Goal: Information Seeking & Learning: Compare options

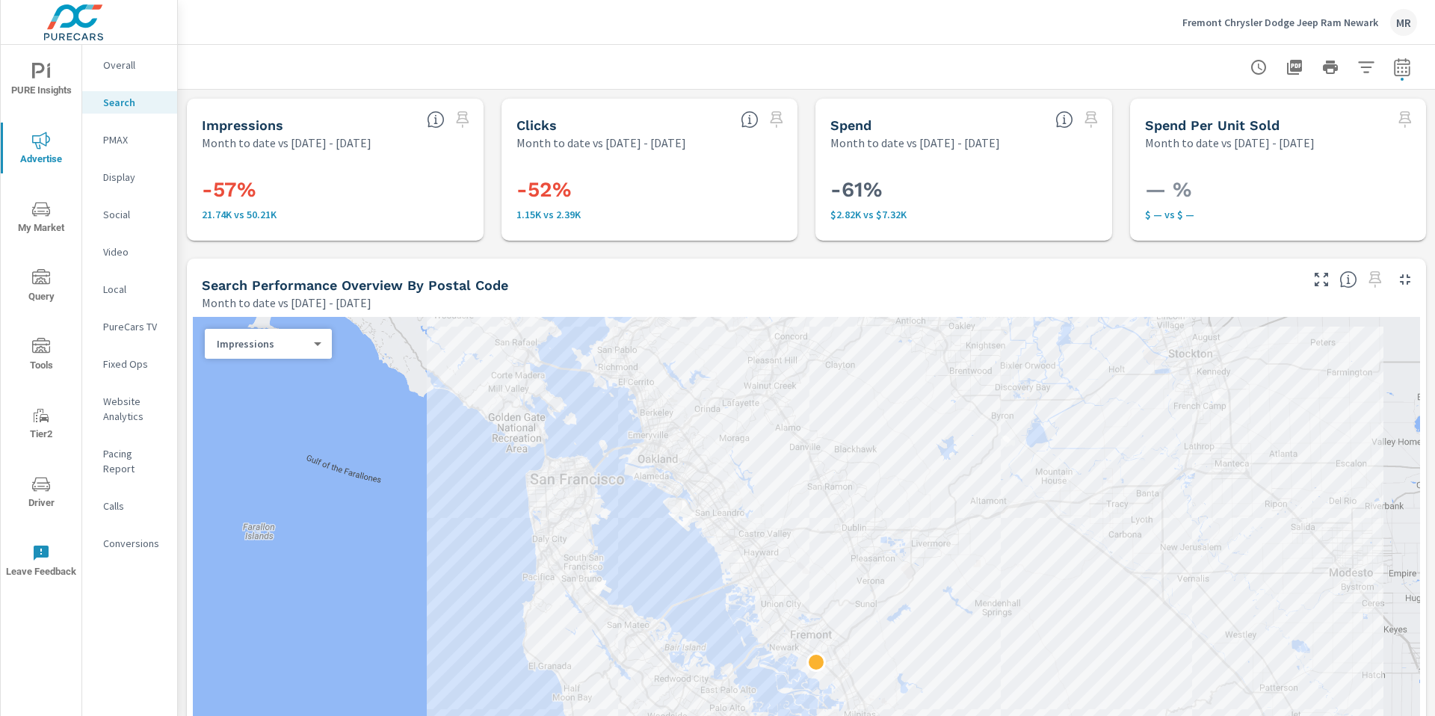
scroll to position [1453, 0]
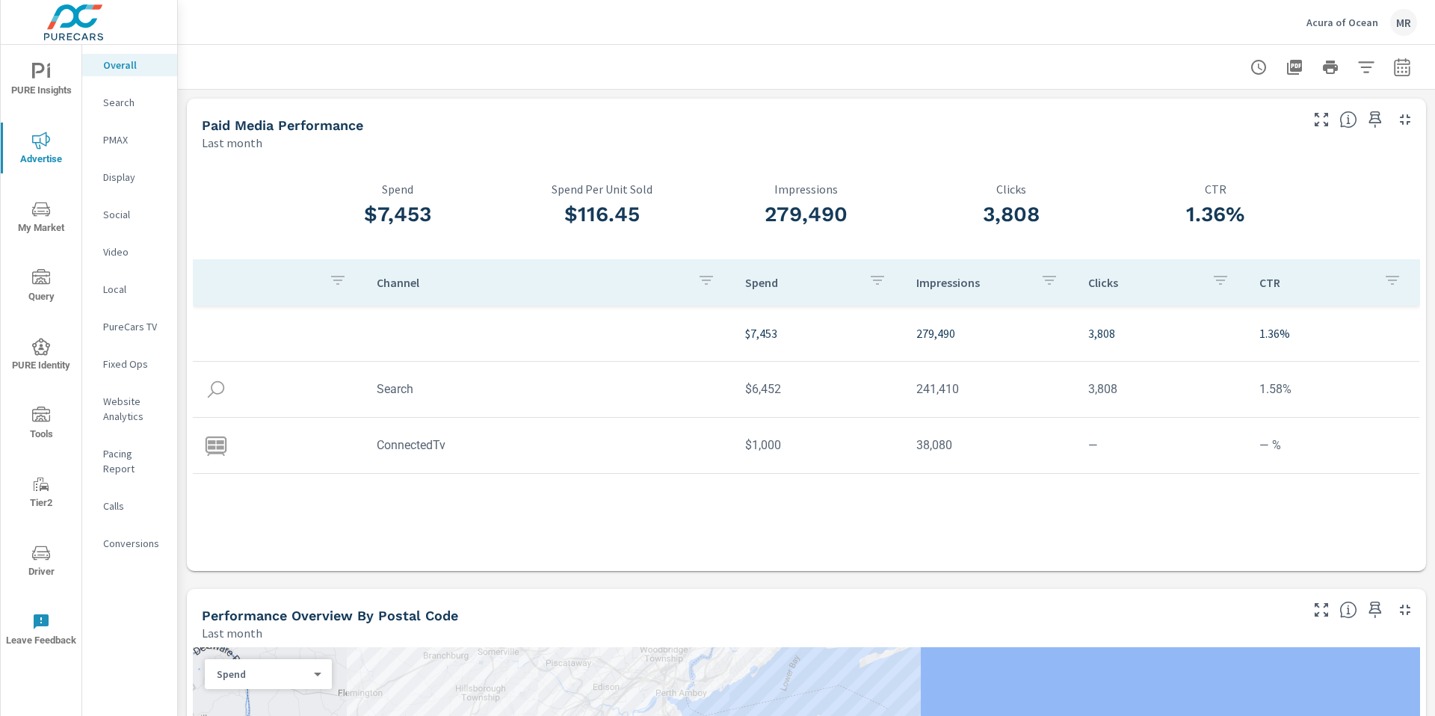
click at [331, 182] on p "Spend" at bounding box center [397, 188] width 205 height 13
click at [150, 104] on p "Search" at bounding box center [134, 102] width 62 height 15
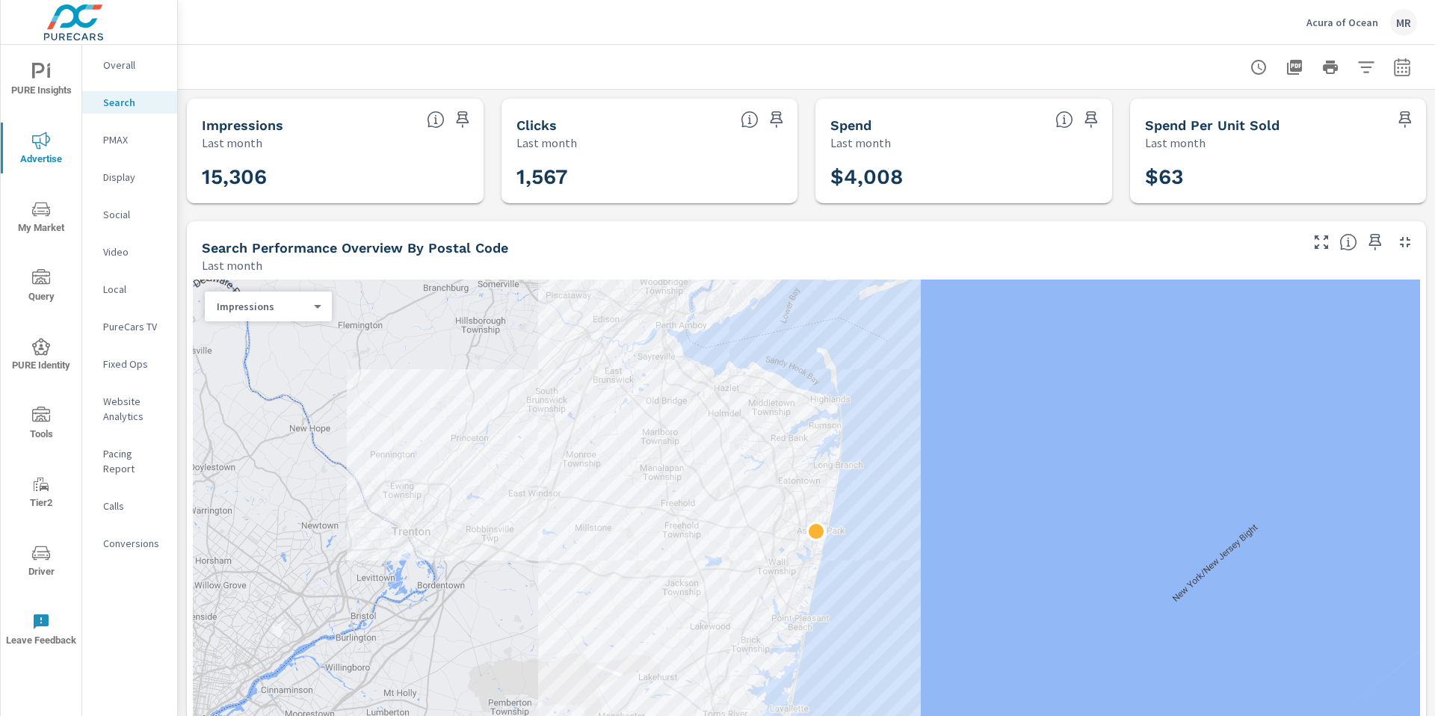
click at [649, 235] on div "Search Performance Overview By Postal Code Last month" at bounding box center [745, 247] width 1117 height 53
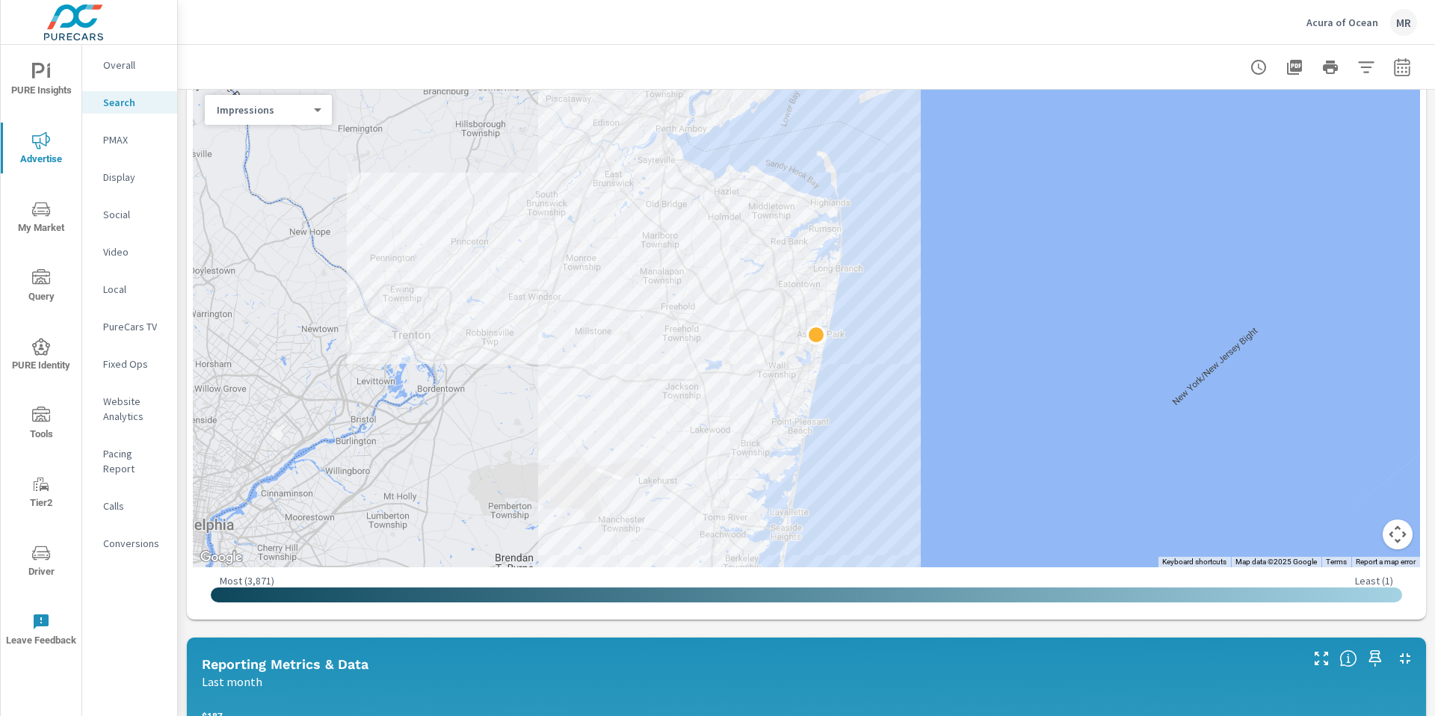
scroll to position [268, 0]
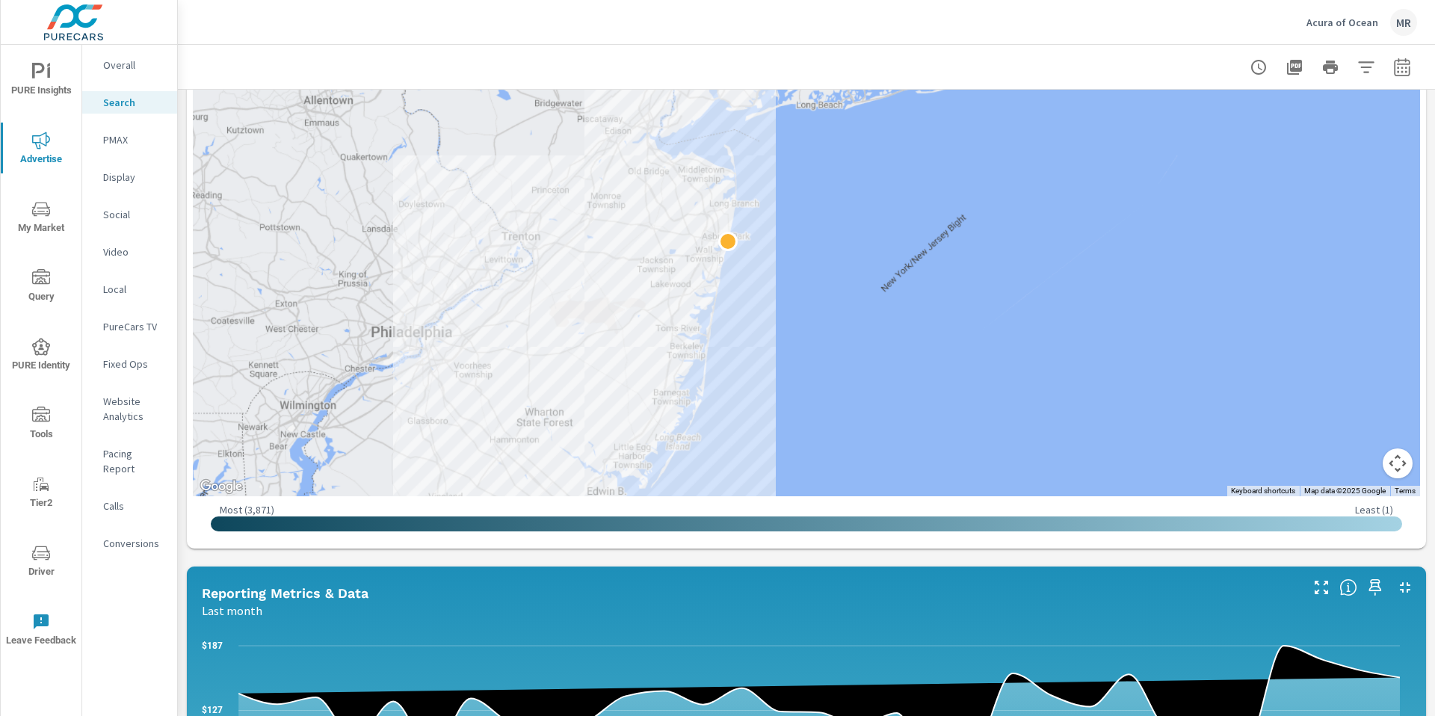
click at [184, 288] on div "Impressions Last month 15,306 Clicks Last month 1,567 Spend Last month $4,008 S…" at bounding box center [806, 619] width 1257 height 1594
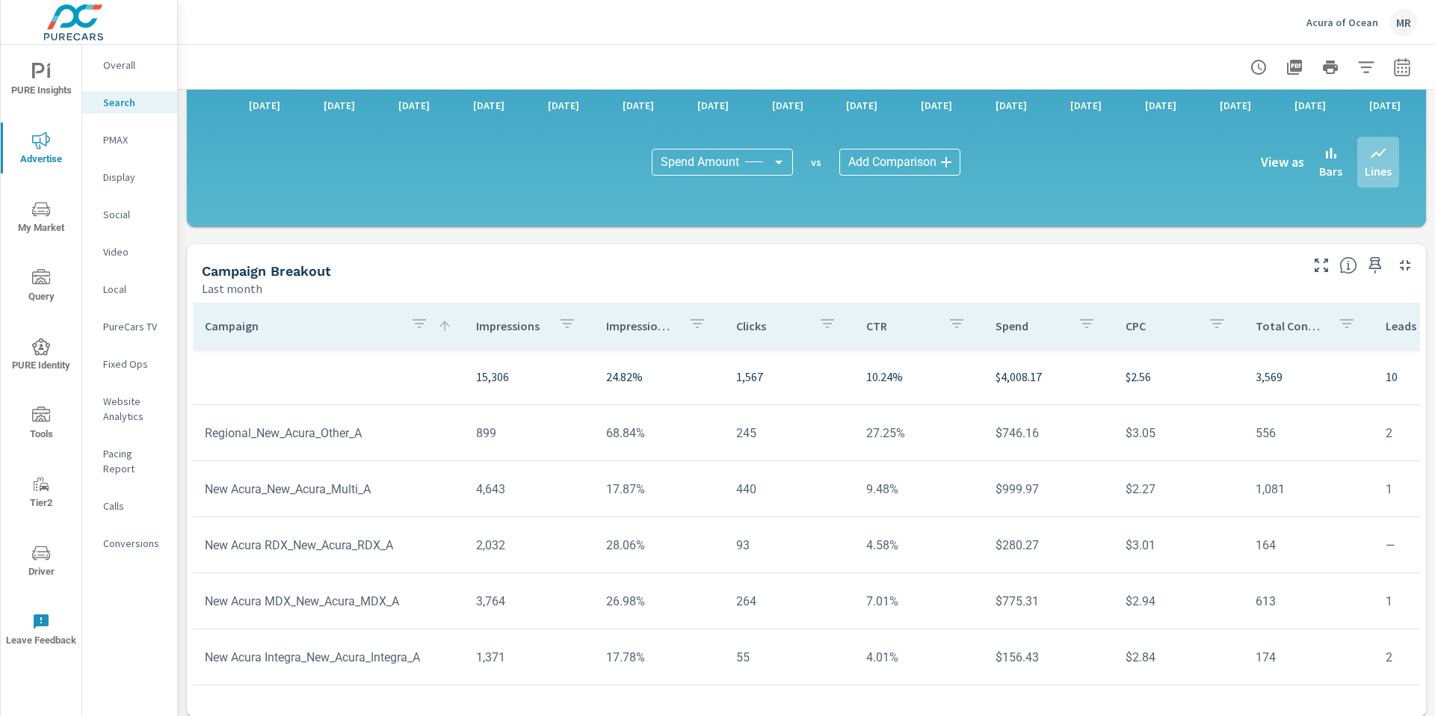
scroll to position [967, 0]
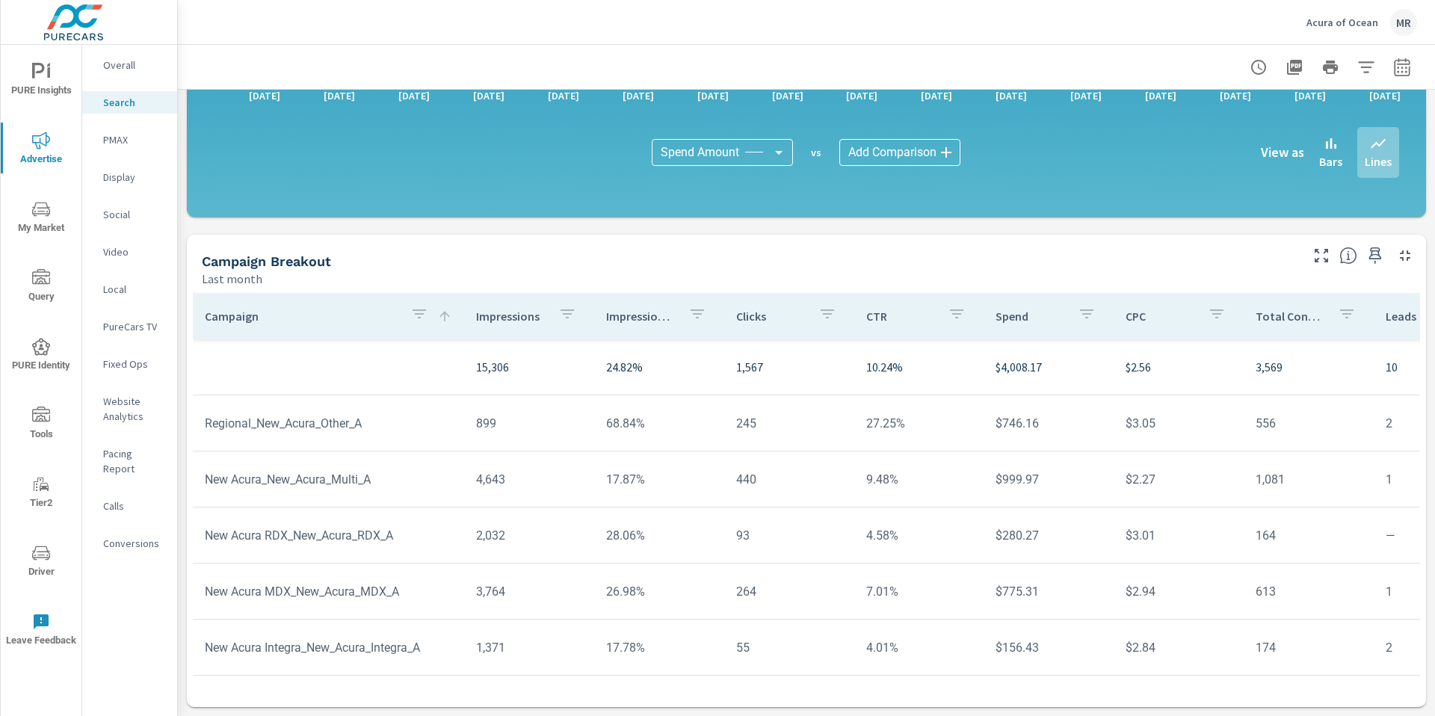
click at [896, 81] on div at bounding box center [1330, 67] width 173 height 30
click at [896, 74] on icon "button" at bounding box center [1402, 67] width 16 height 18
select select "Last month"
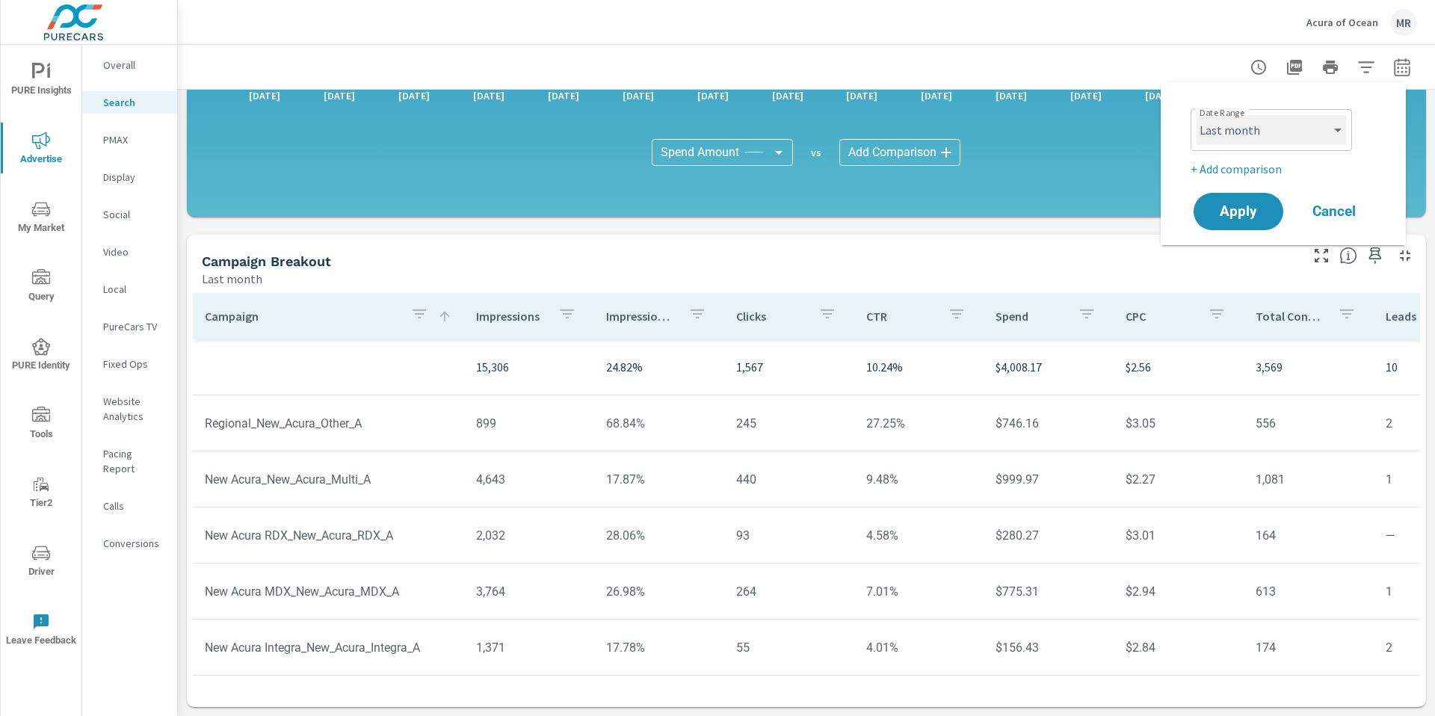
click at [896, 129] on select "Custom [DATE] Last week Last 7 days Last 14 days Last 30 days Last 45 days Last…" at bounding box center [1272, 130] width 150 height 30
click at [896, 167] on p "+ Add comparison" at bounding box center [1286, 169] width 191 height 18
select select "Previous period"
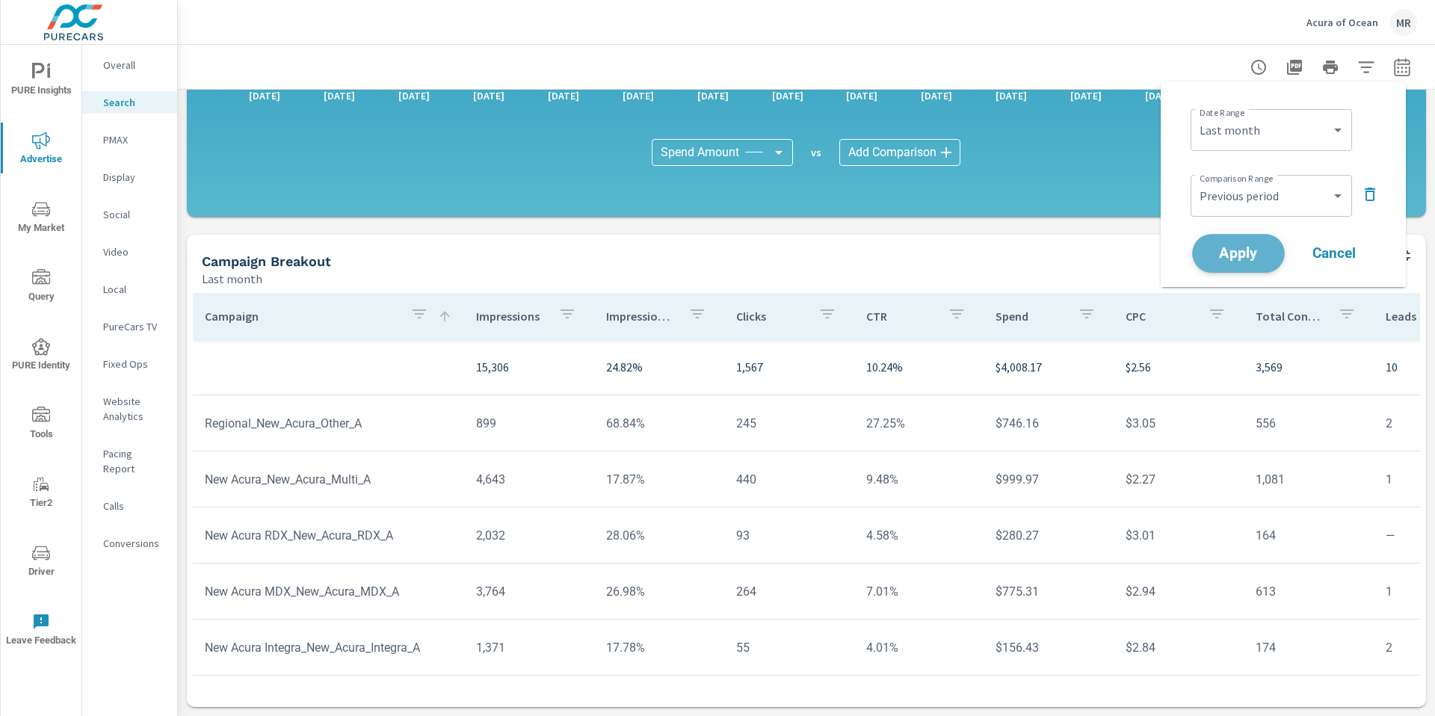
click at [896, 250] on span "Apply" at bounding box center [1238, 254] width 61 height 14
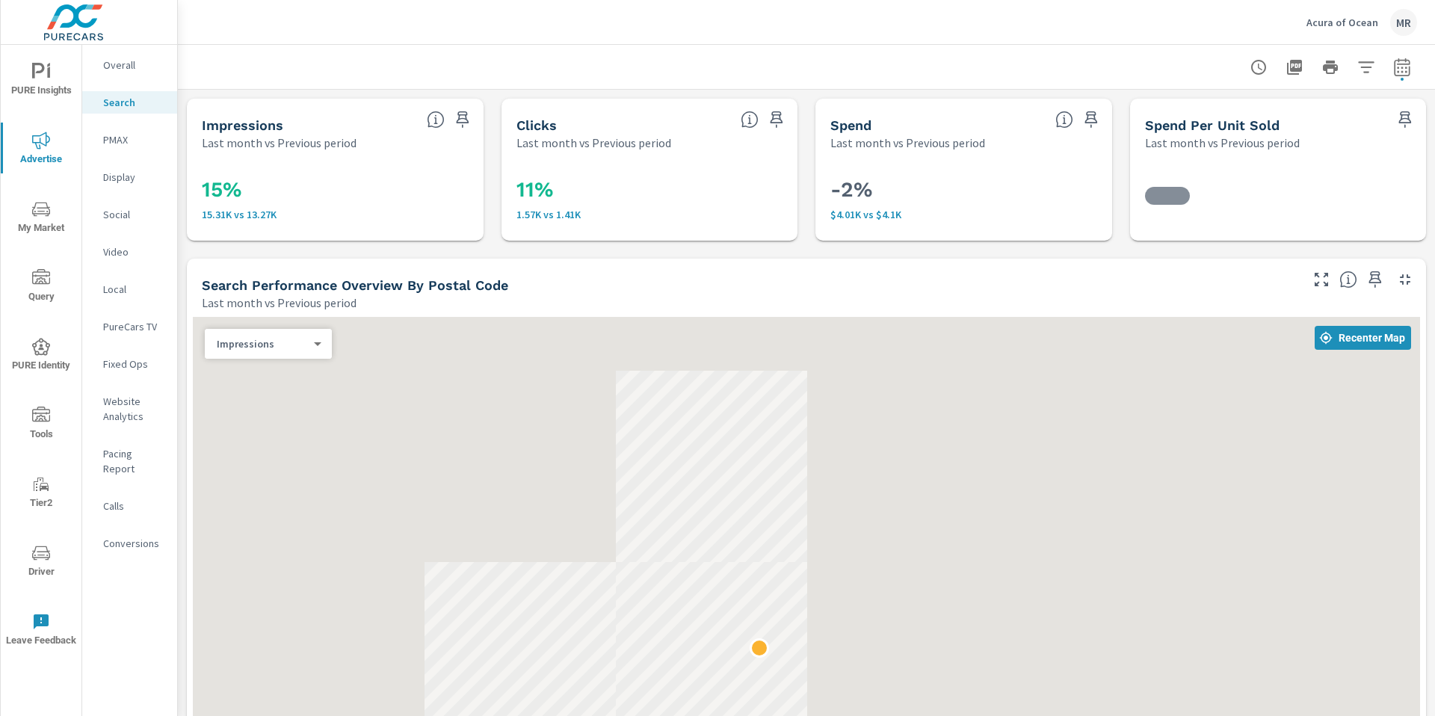
click at [190, 164] on div "15% 15.31K vs 13.27K" at bounding box center [335, 196] width 297 height 90
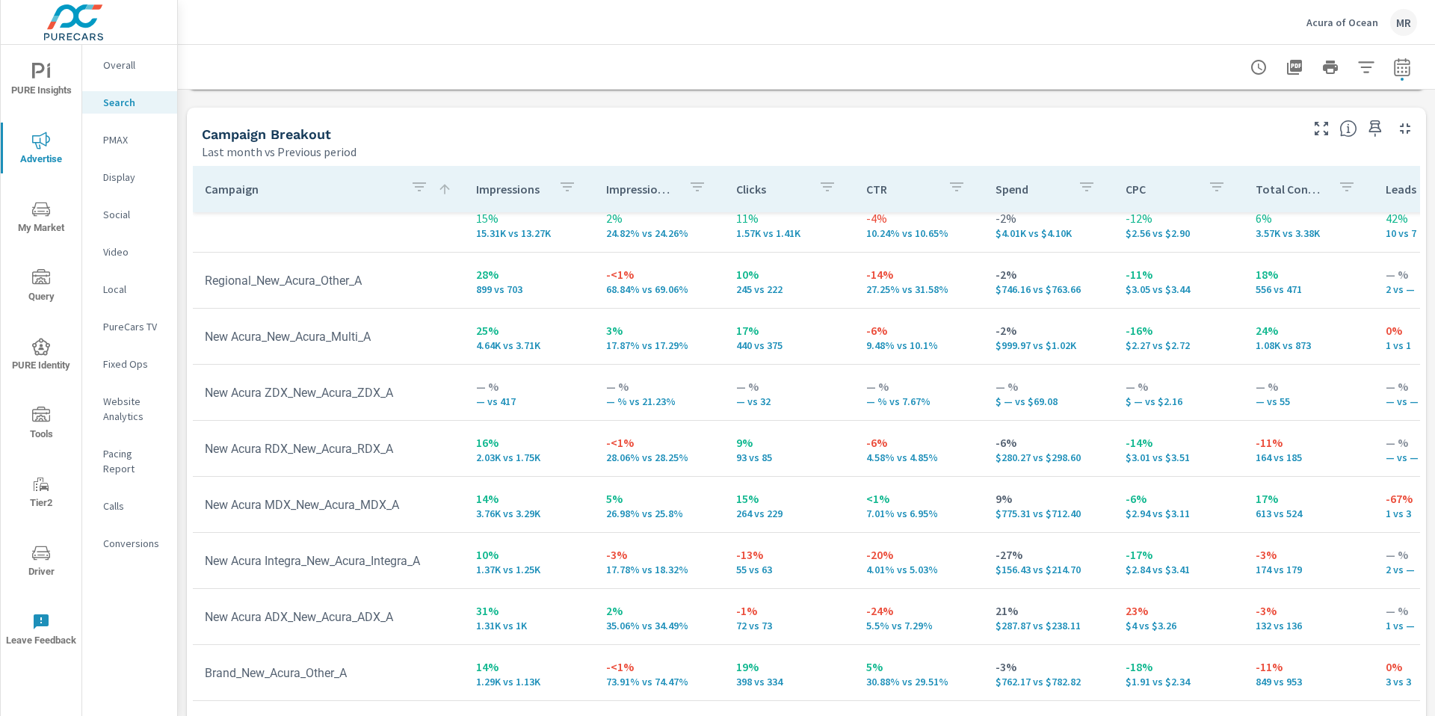
scroll to position [27, 0]
click at [896, 19] on p "Acura of Ocean" at bounding box center [1343, 22] width 72 height 13
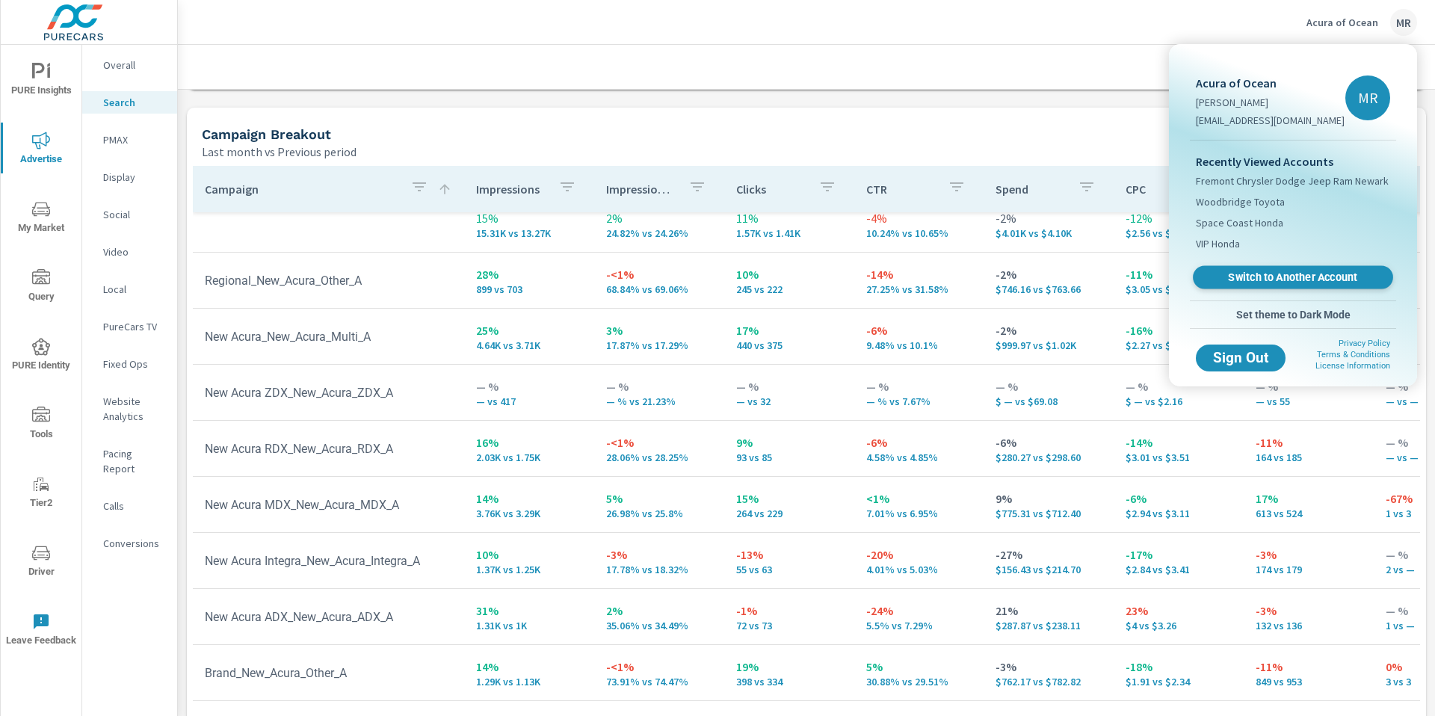
click at [896, 283] on span "Switch to Another Account" at bounding box center [1292, 278] width 183 height 14
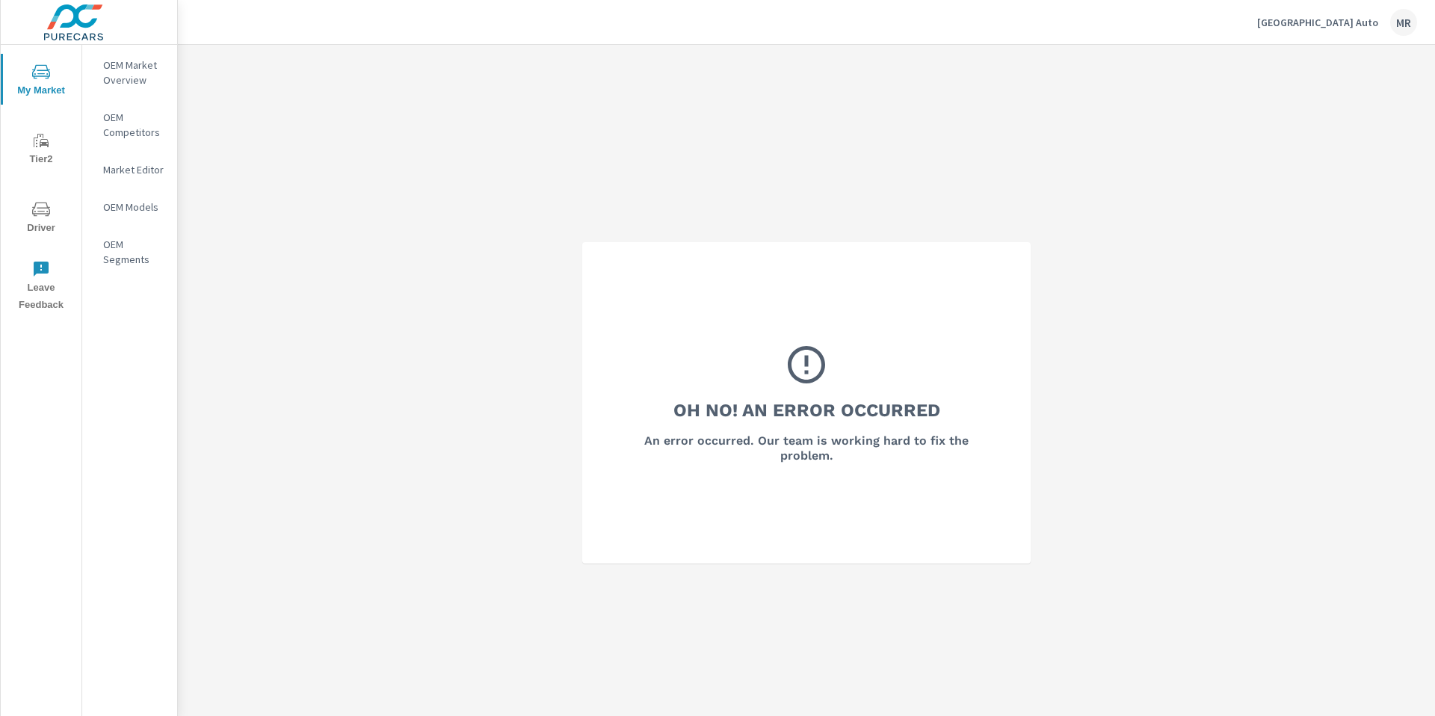
click at [932, 117] on div "Oh No! An Error Occurred An error occurred. Our team is working hard to fix the…" at bounding box center [806, 403] width 1257 height 716
click at [1311, 23] on p "[GEOGRAPHIC_DATA] Auto" at bounding box center [1317, 22] width 121 height 13
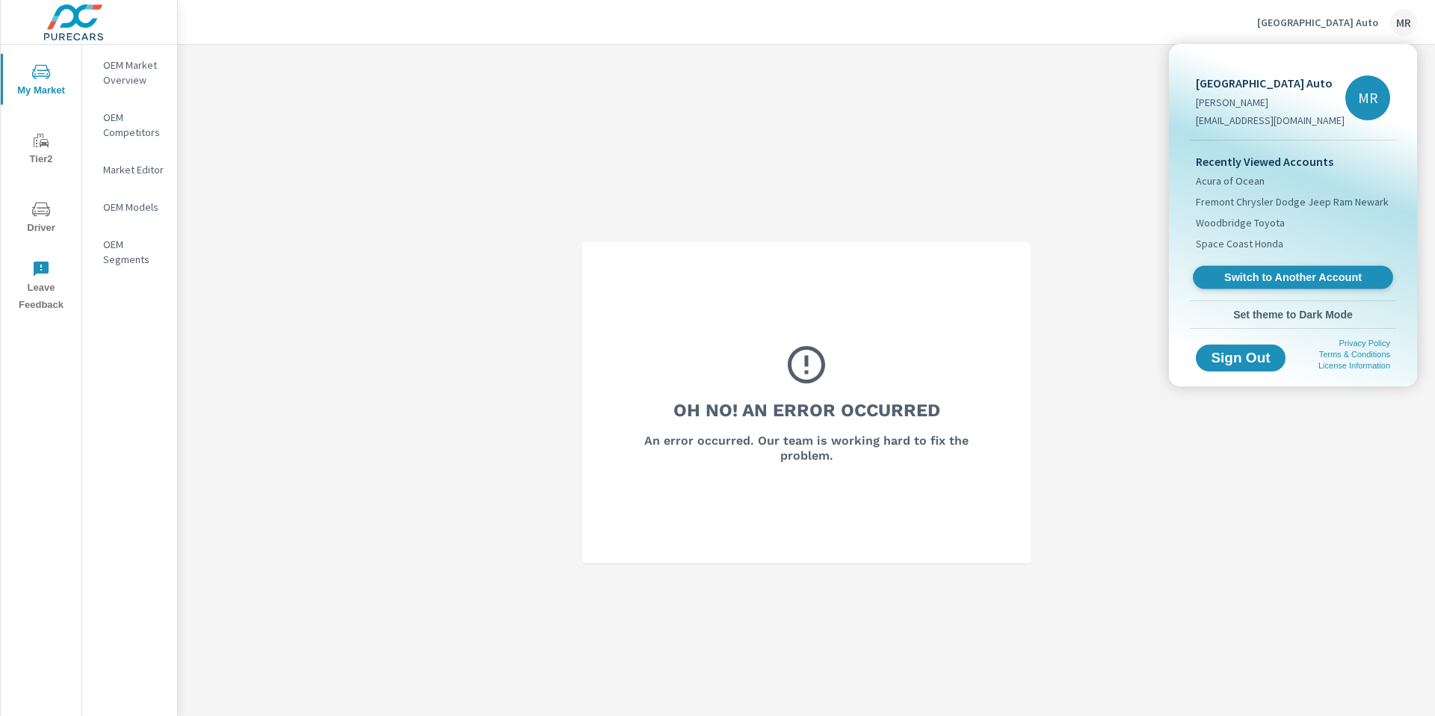
click at [1290, 280] on span "Switch to Another Account" at bounding box center [1292, 278] width 183 height 14
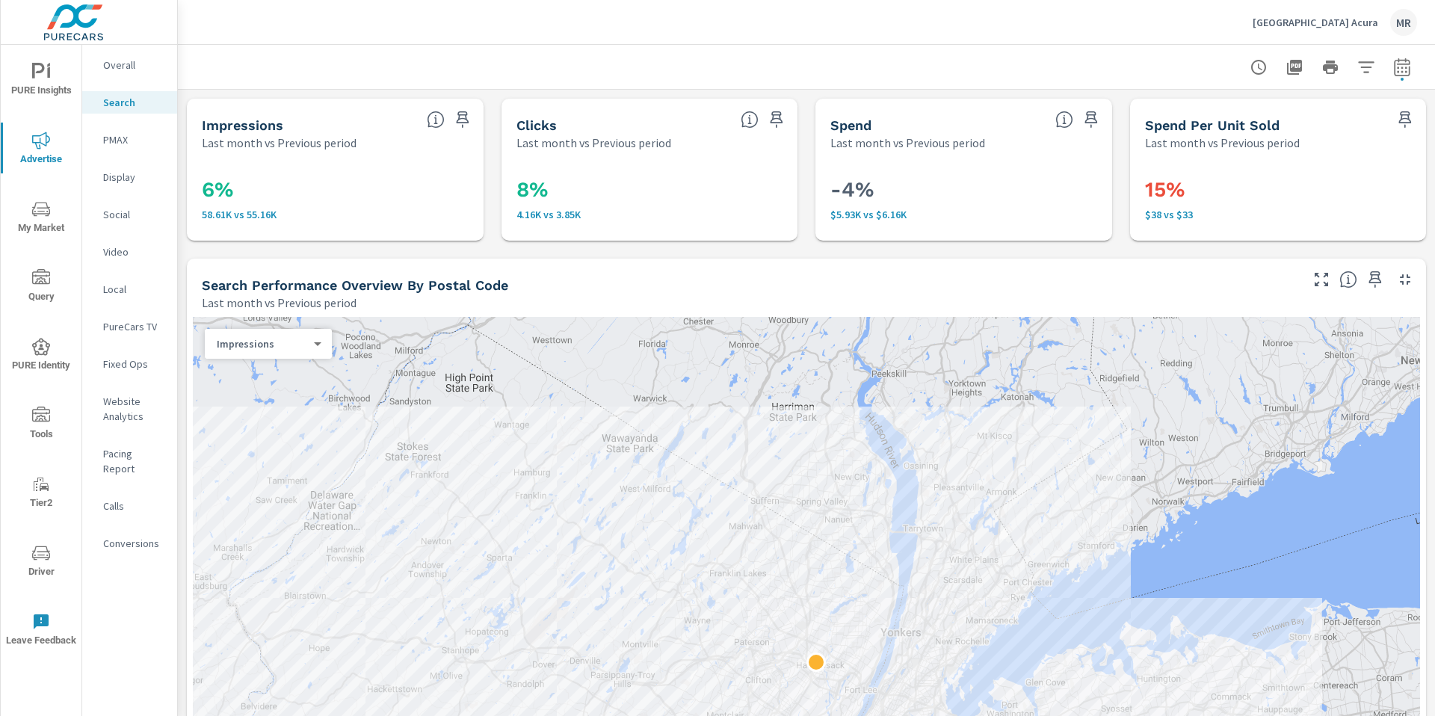
click at [1397, 70] on icon "button" at bounding box center [1402, 70] width 10 height 6
select select "Last month"
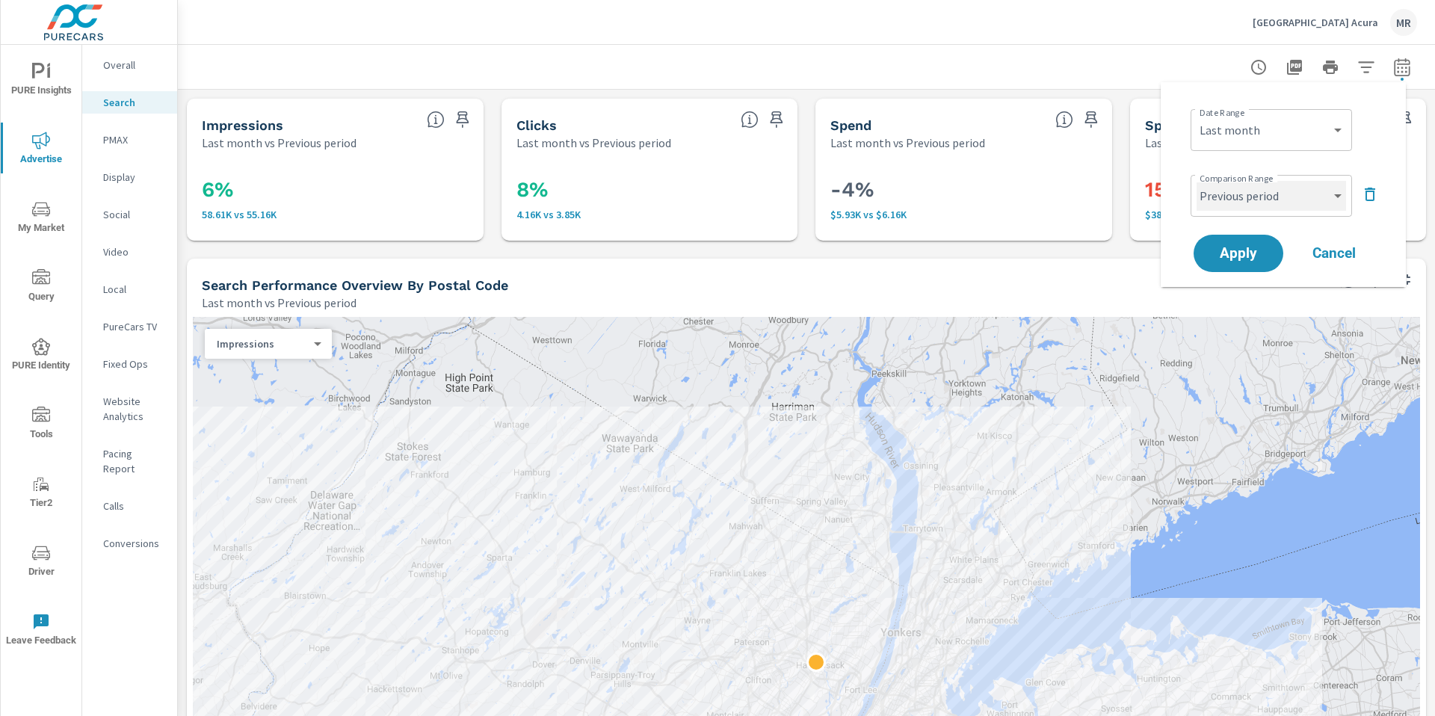
click at [1289, 185] on select "Custom Previous period Previous month Previous year" at bounding box center [1272, 196] width 150 height 30
select select "Previous year"
click at [1263, 250] on span "Apply" at bounding box center [1238, 254] width 61 height 14
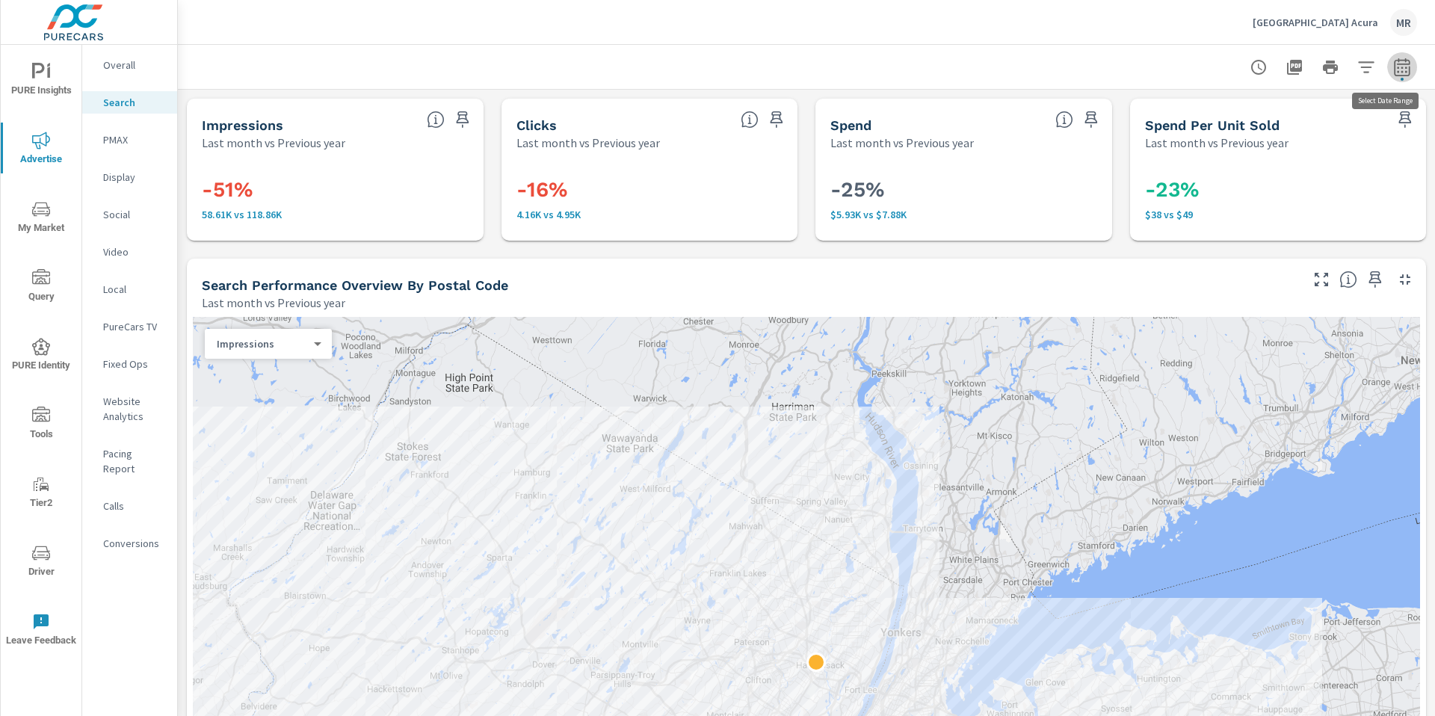
click at [1394, 69] on icon "button" at bounding box center [1403, 67] width 18 height 18
select select "Last month"
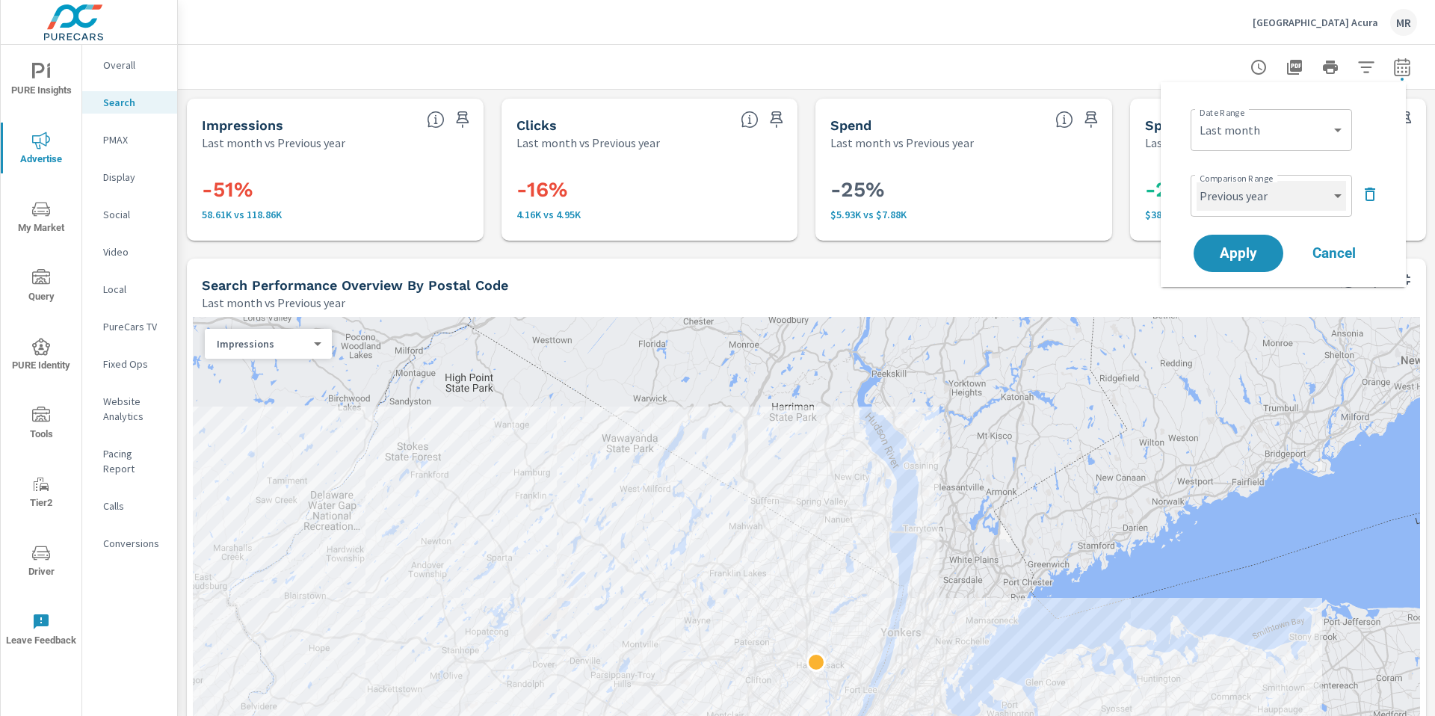
click at [1310, 189] on select "Custom Previous period Previous month Previous year" at bounding box center [1272, 196] width 150 height 30
select select "Previous month"
click at [1249, 266] on button "Apply" at bounding box center [1238, 253] width 93 height 39
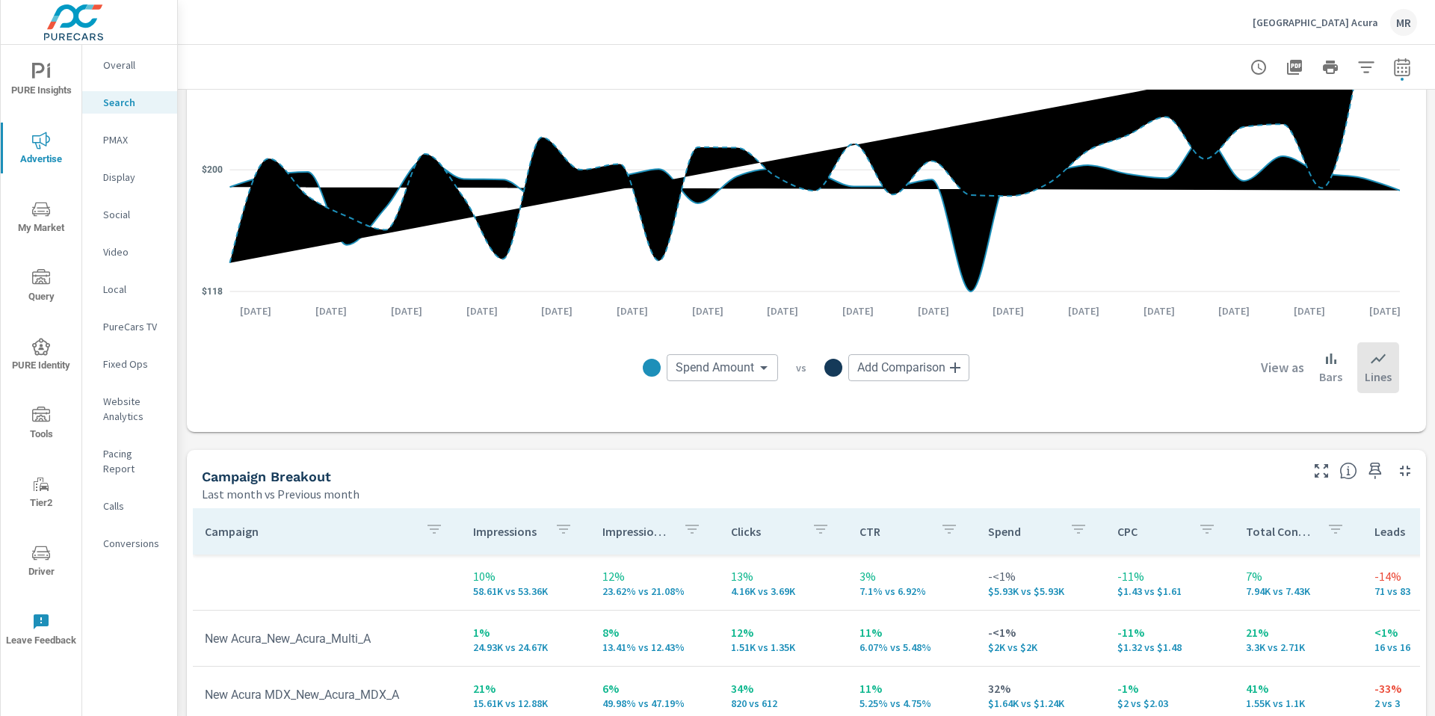
scroll to position [1379, 0]
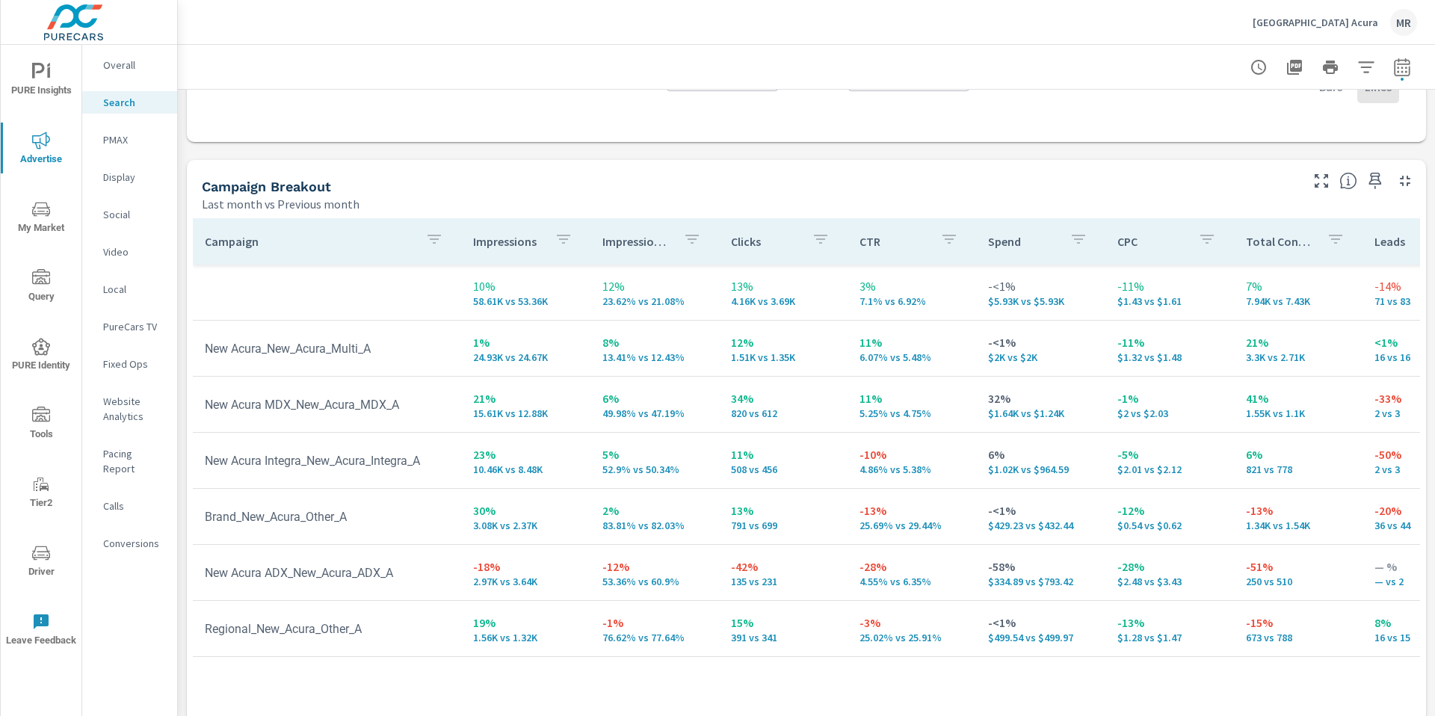
click at [129, 63] on p "Overall" at bounding box center [134, 65] width 62 height 15
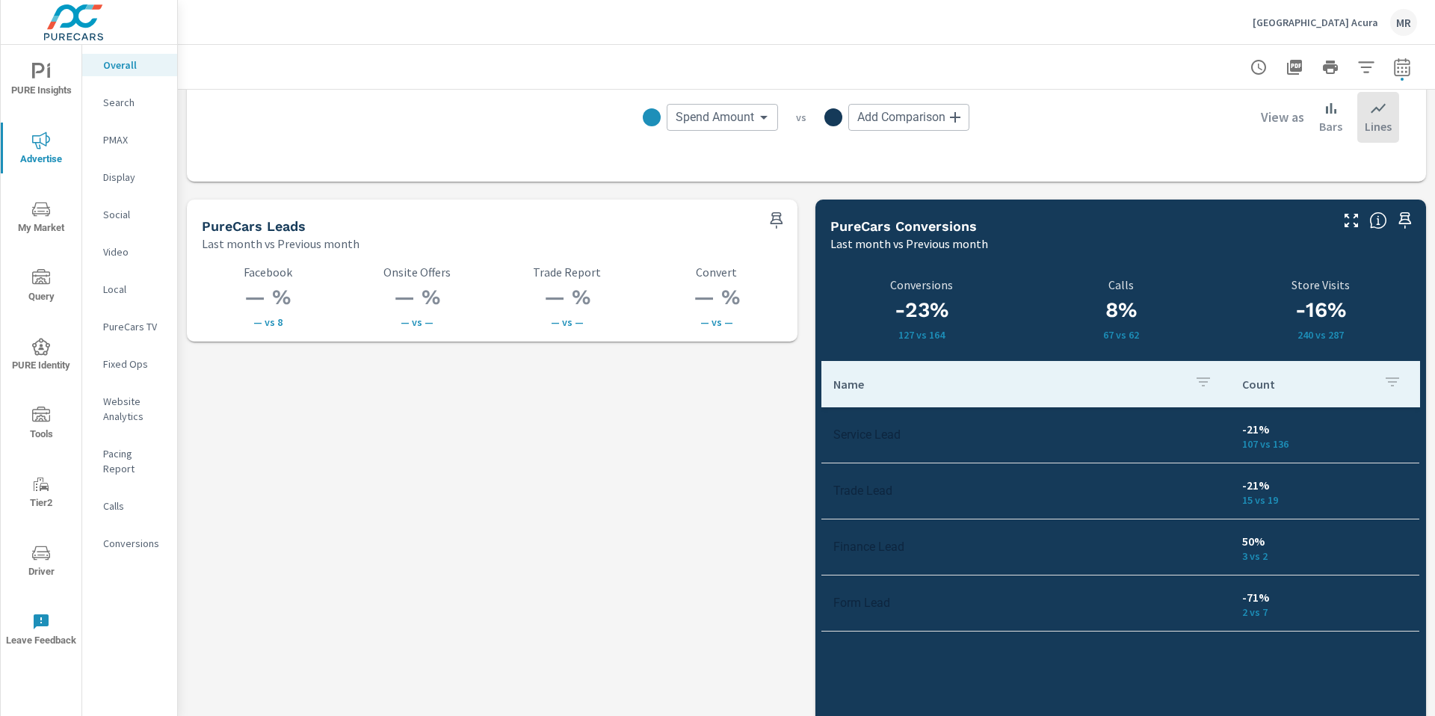
scroll to position [1984, 0]
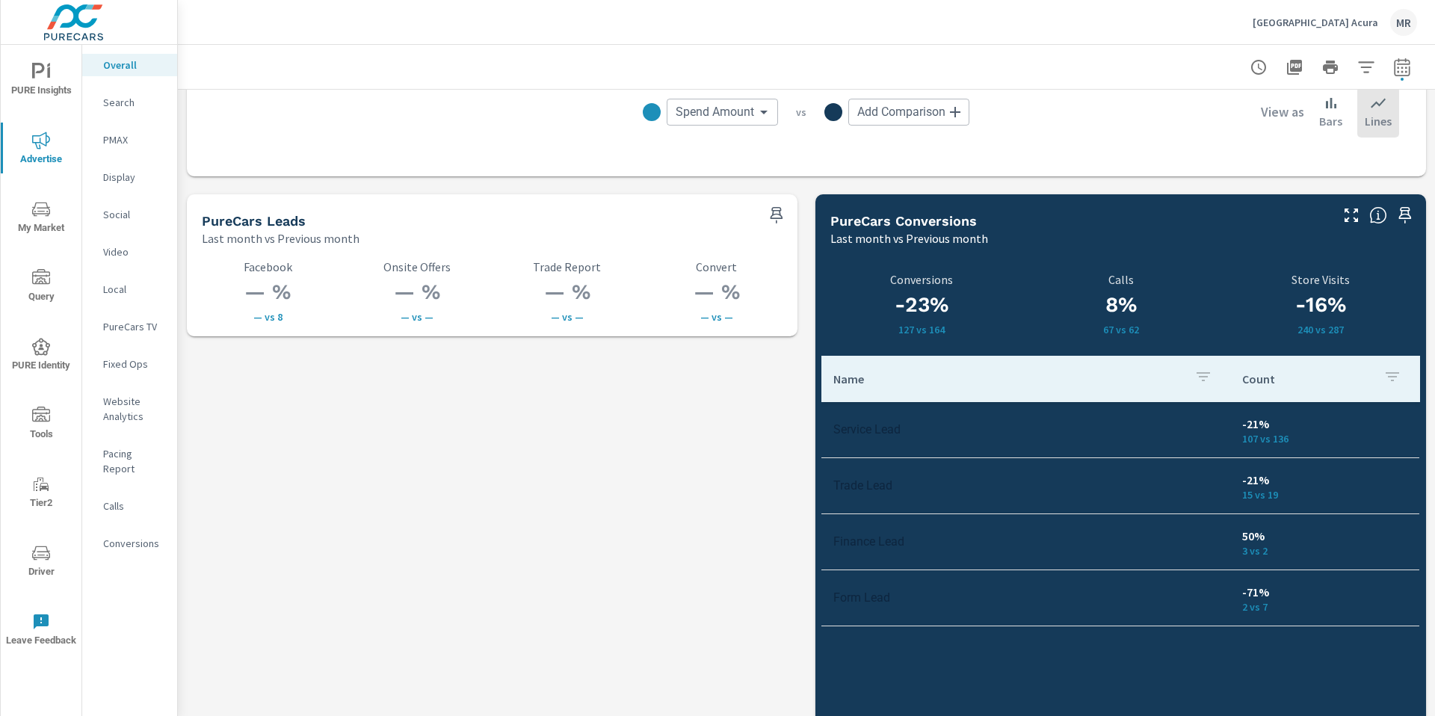
drag, startPoint x: 618, startPoint y: 484, endPoint x: 399, endPoint y: 391, distance: 237.2
click at [114, 108] on p "Search" at bounding box center [134, 102] width 62 height 15
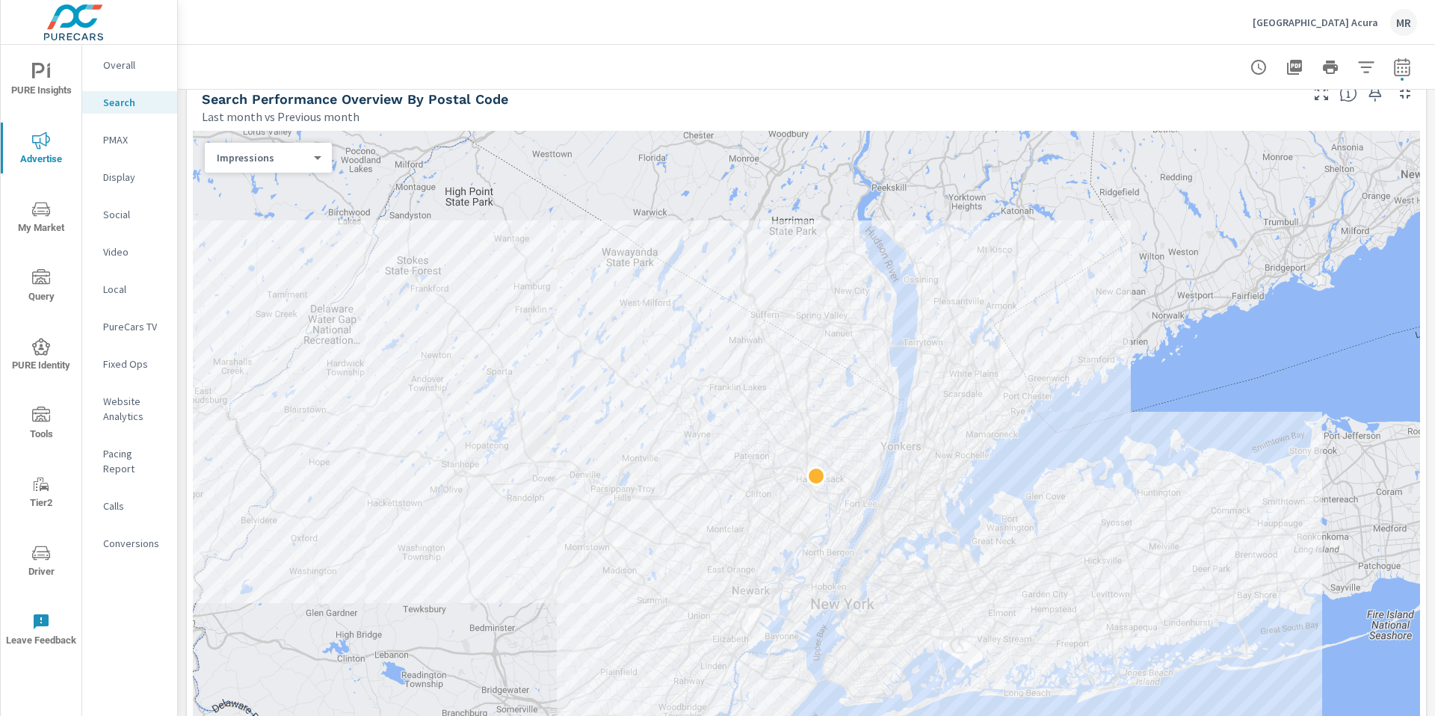
scroll to position [186, 0]
click at [766, 58] on div at bounding box center [807, 67] width 1222 height 44
click at [759, 65] on div at bounding box center [807, 67] width 1222 height 44
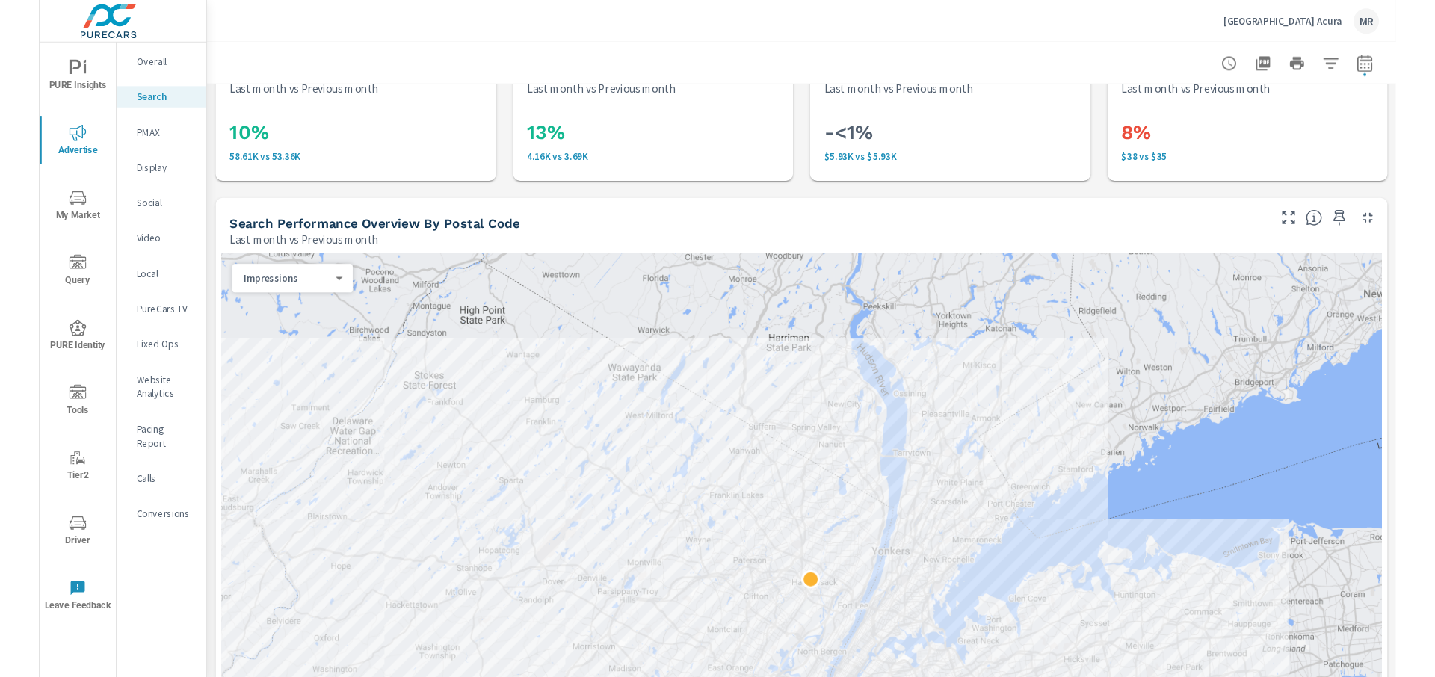
scroll to position [0, 0]
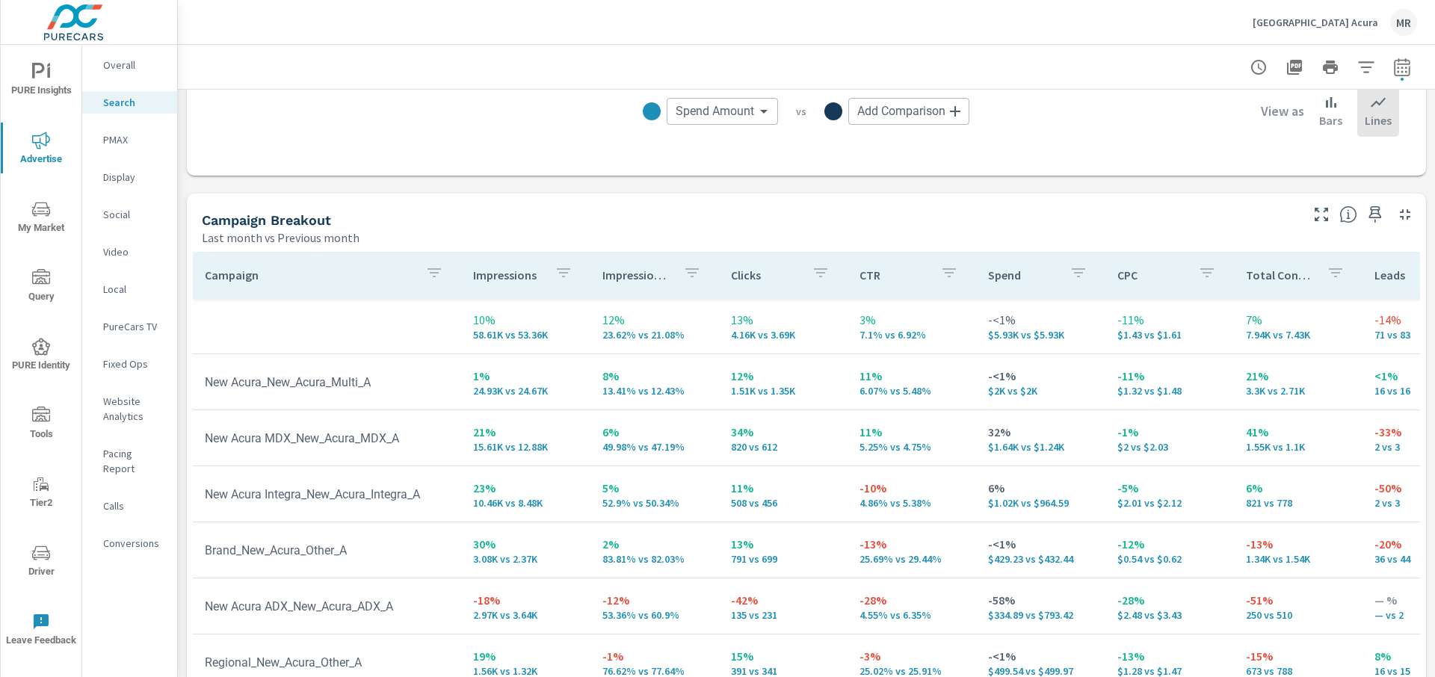
scroll to position [1351, 0]
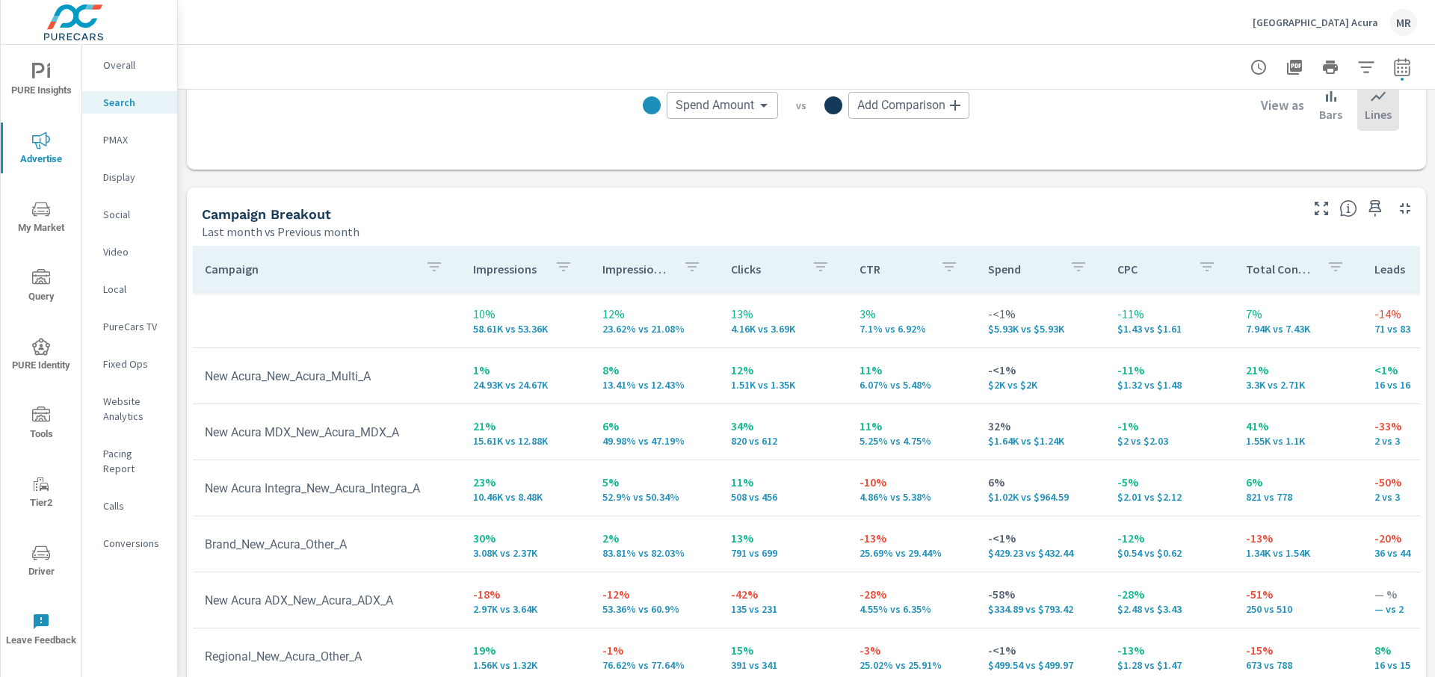
click at [213, 372] on td "New Acura_New_Acura_Multi_A" at bounding box center [327, 376] width 268 height 38
click at [188, 387] on div "Campaign Impressions Impression Share Clicks CTR Spend CPC Total Conversions Le…" at bounding box center [807, 525] width 1240 height 570
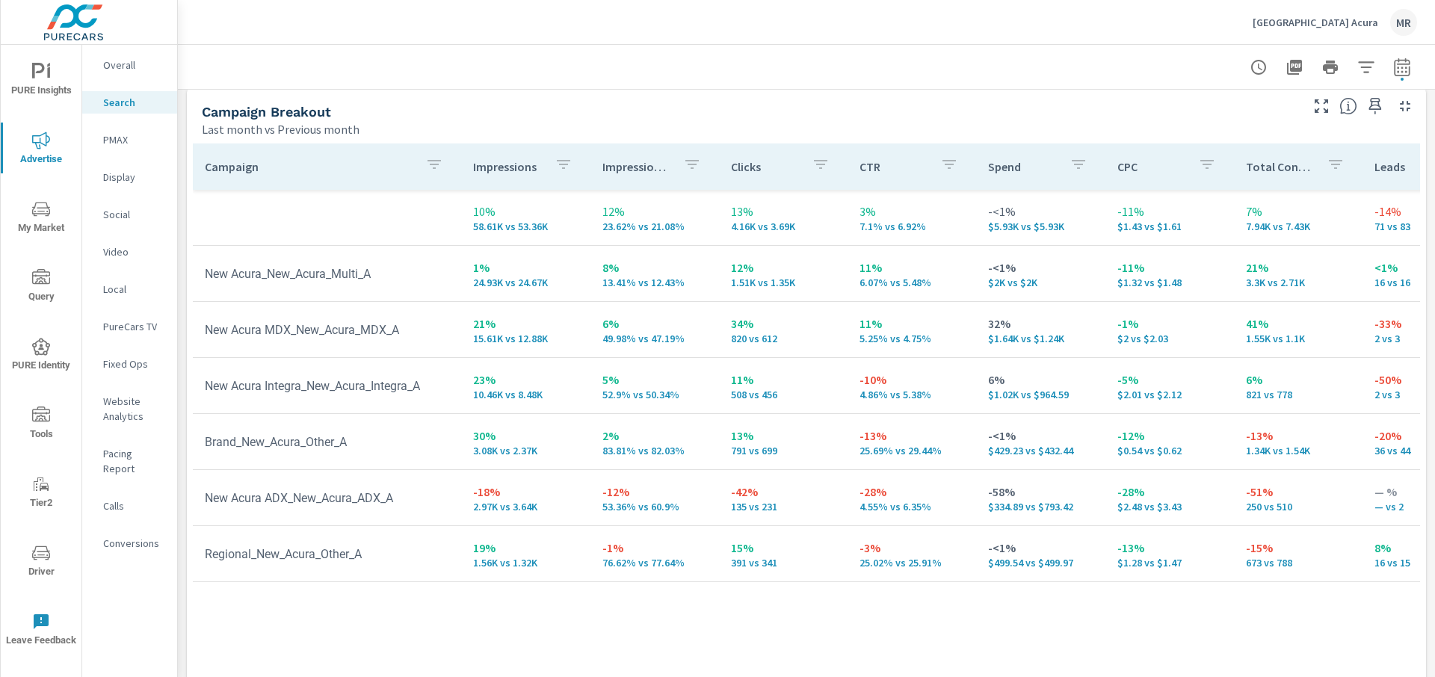
scroll to position [1454, 0]
click at [187, 382] on div "Campaign Impressions Impression Share Clicks CTR Spend CPC Total Conversions Le…" at bounding box center [807, 422] width 1240 height 570
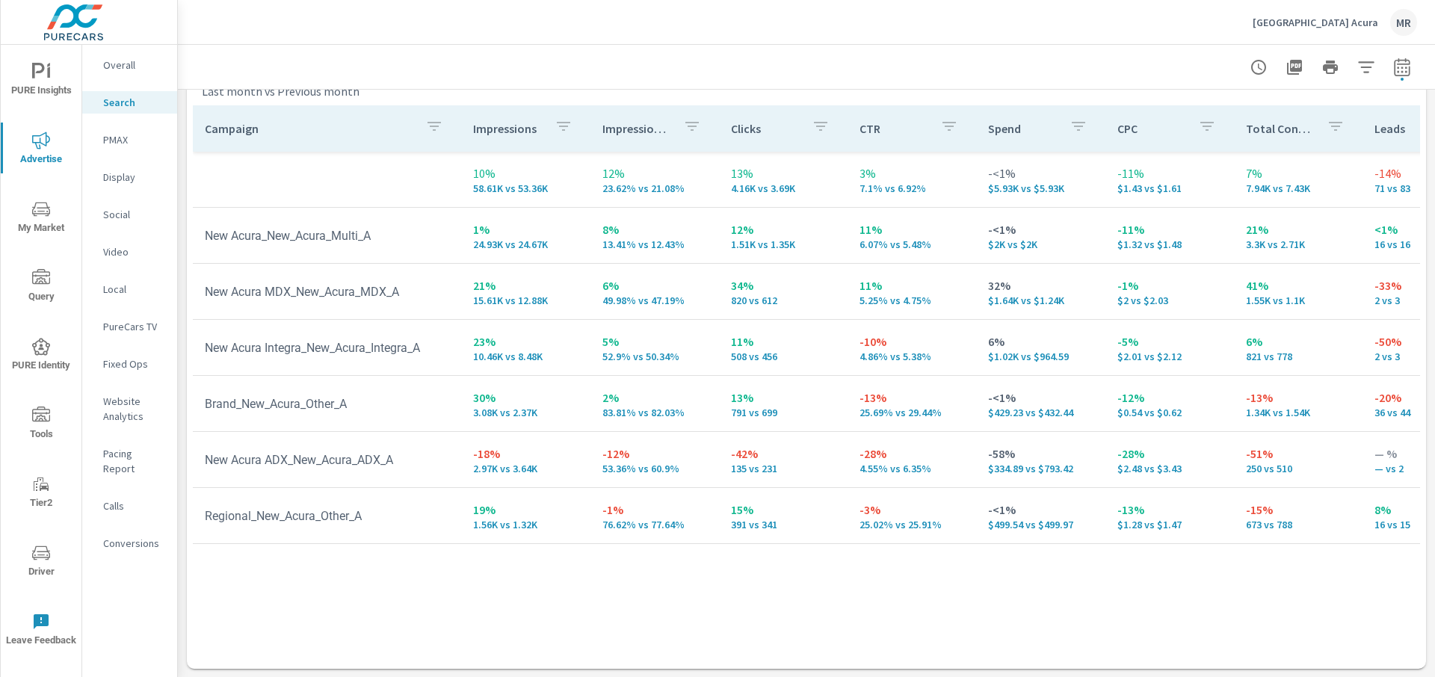
scroll to position [1492, 0]
click at [49, 78] on icon "nav menu" at bounding box center [41, 72] width 18 height 18
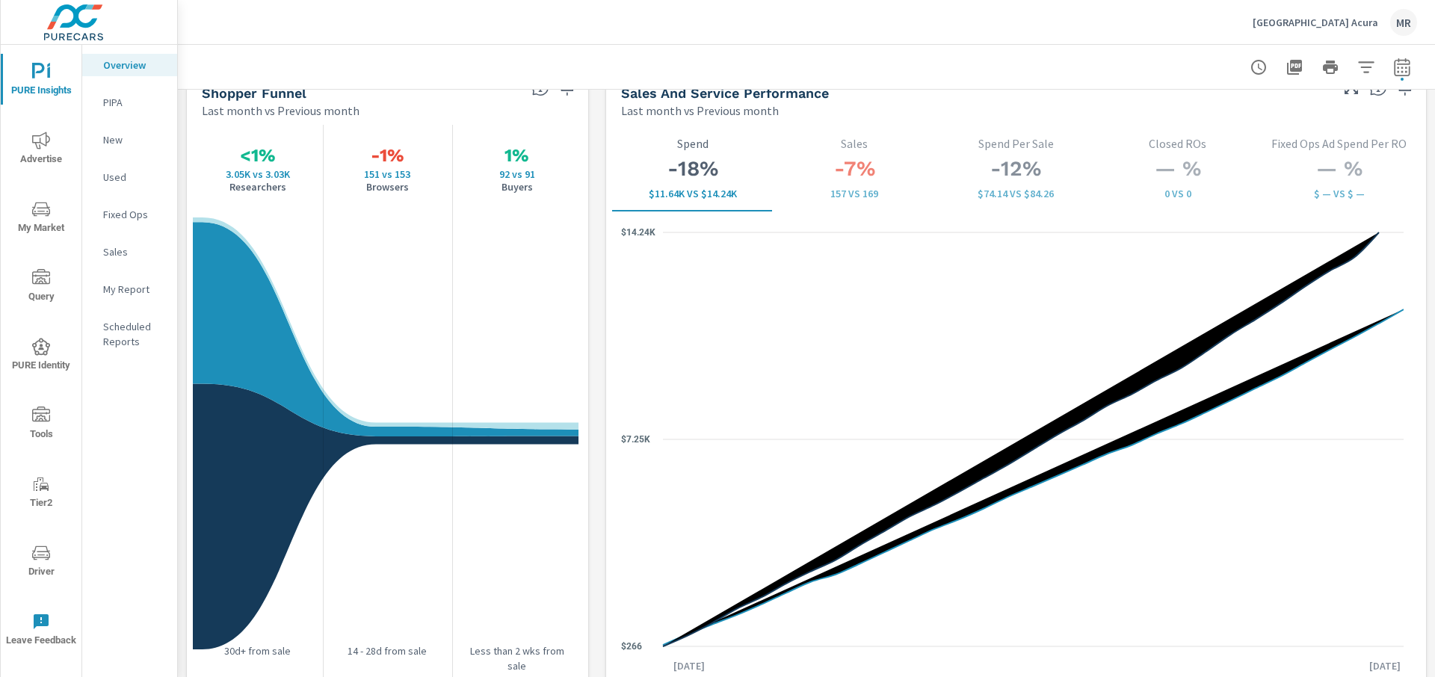
scroll to position [1, 0]
click at [55, 151] on span "Advertise" at bounding box center [41, 150] width 72 height 37
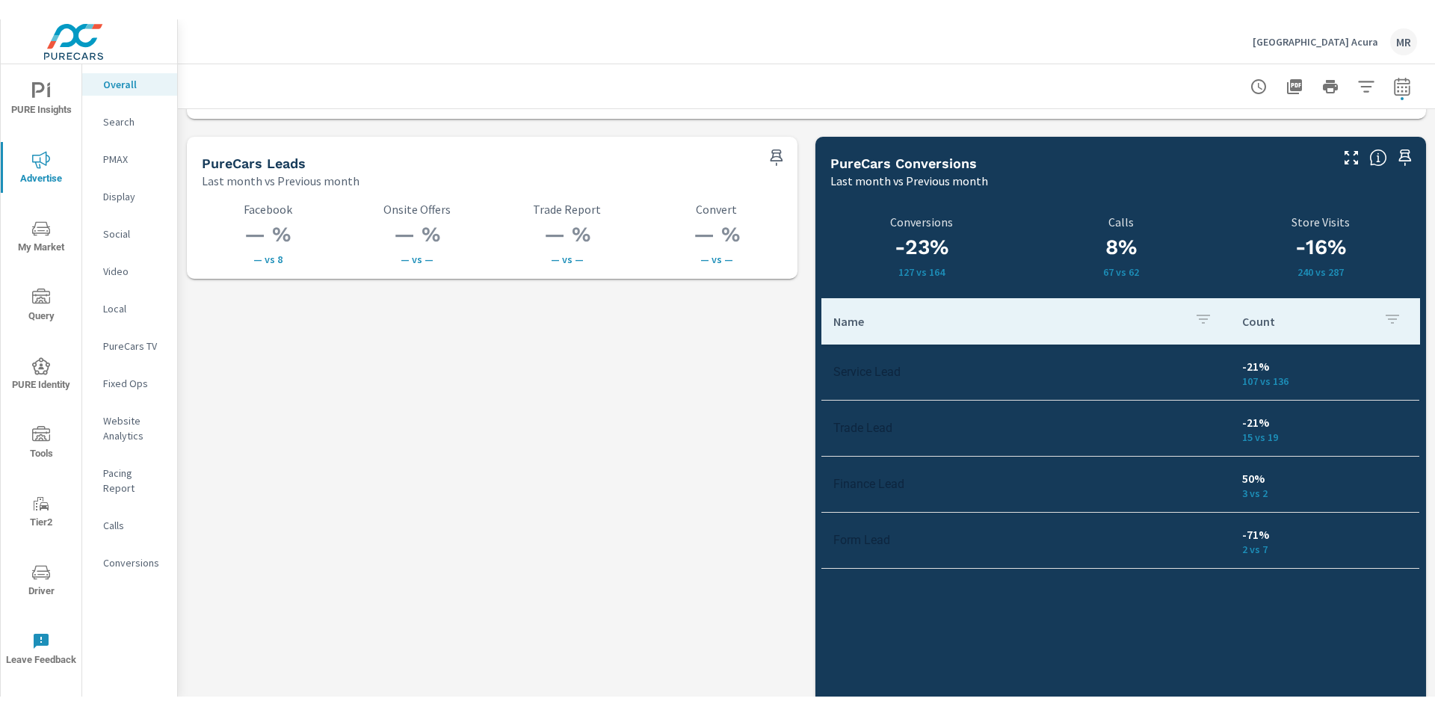
scroll to position [2071, 0]
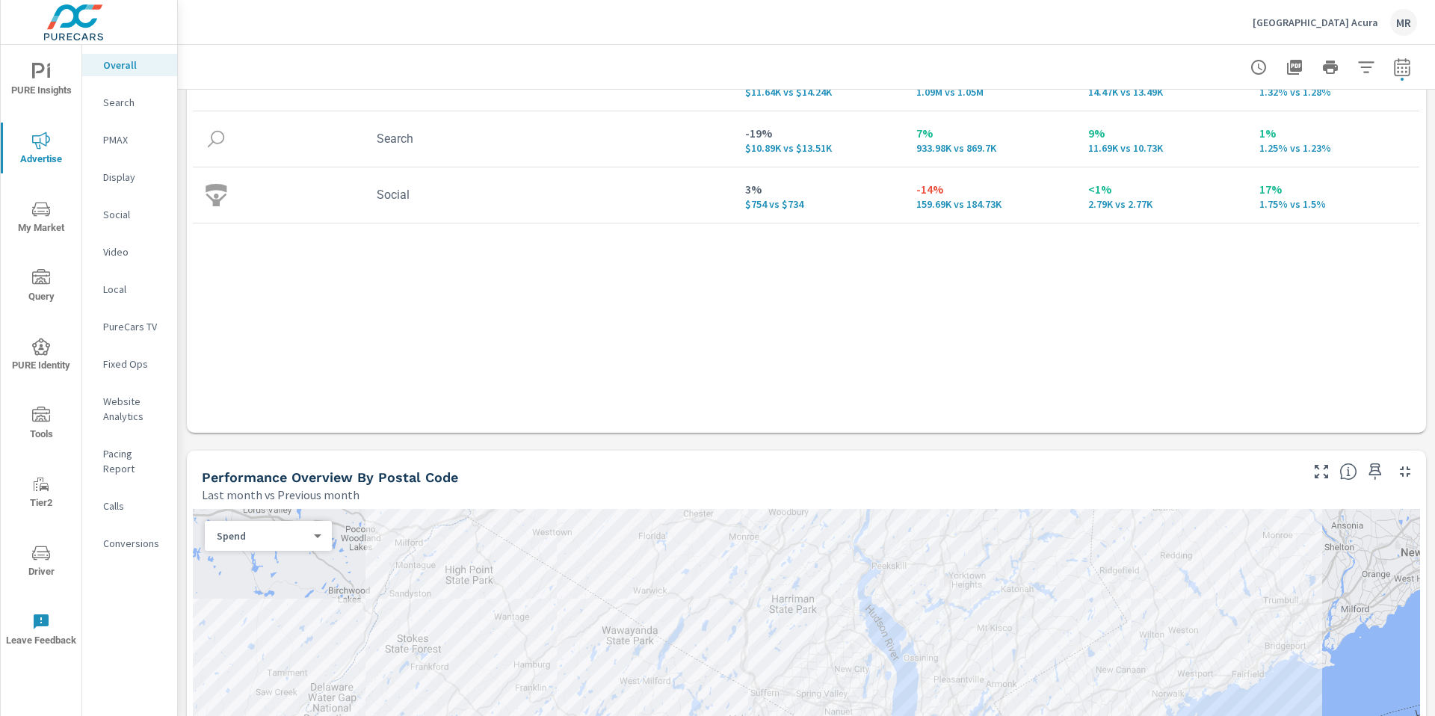
scroll to position [0, 0]
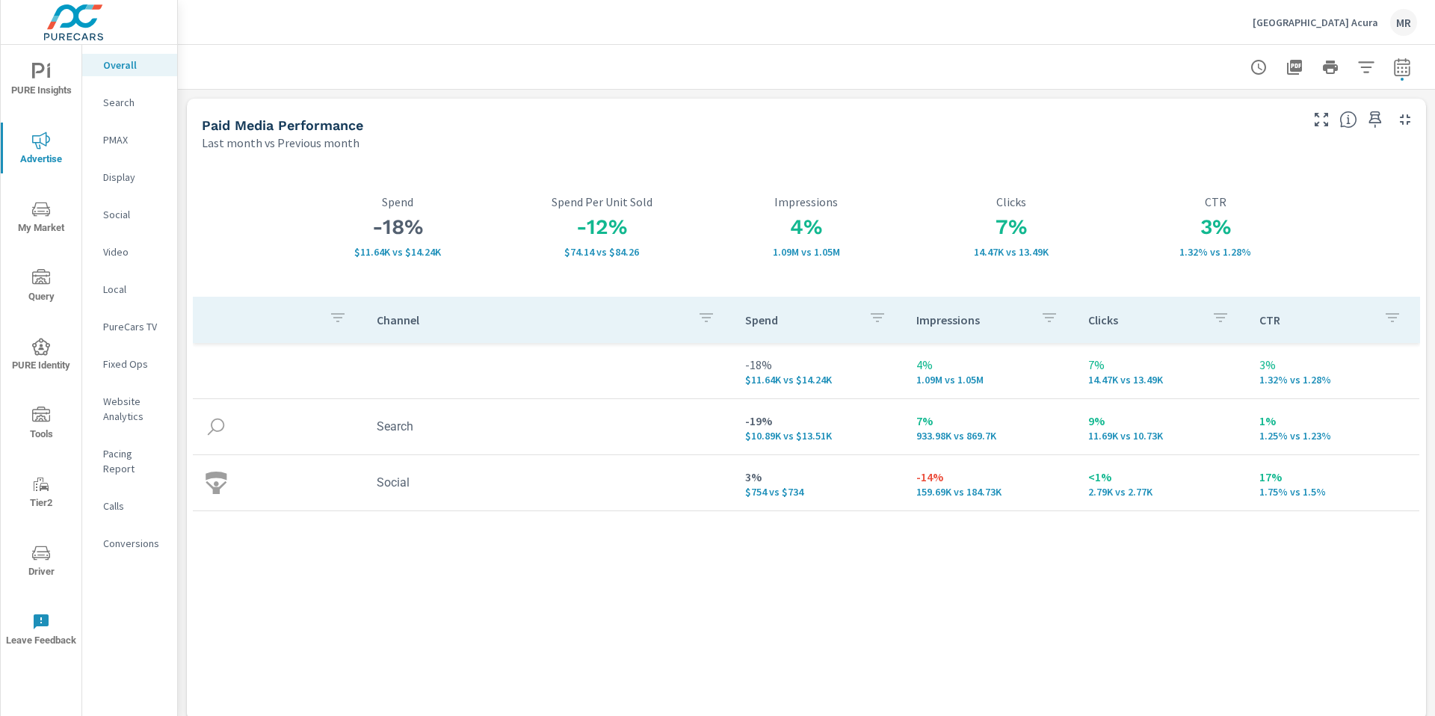
click at [44, 154] on span "Advertise" at bounding box center [41, 150] width 72 height 37
click at [140, 100] on p "Search" at bounding box center [134, 102] width 62 height 15
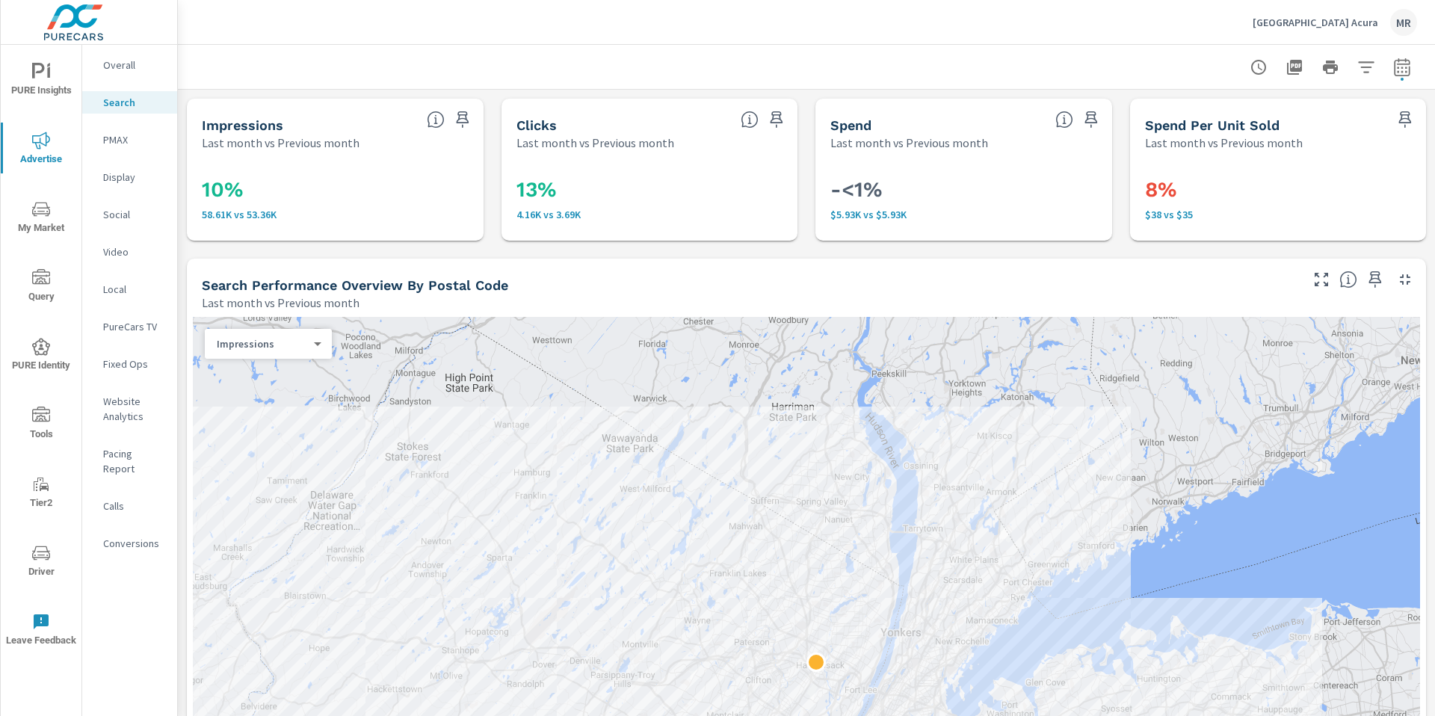
click at [188, 198] on div "10% 58.61K vs 53.36K" at bounding box center [335, 196] width 297 height 90
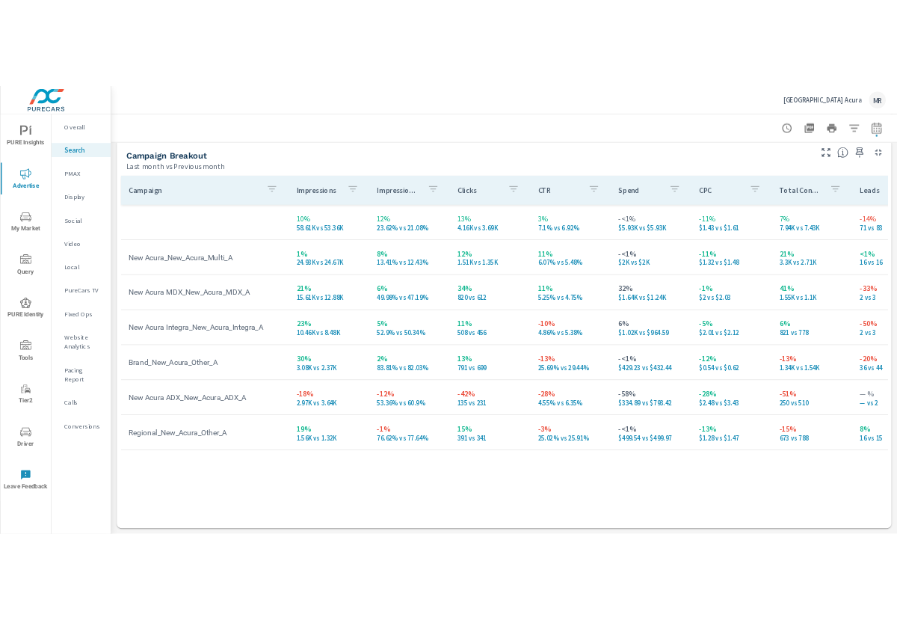
scroll to position [1453, 0]
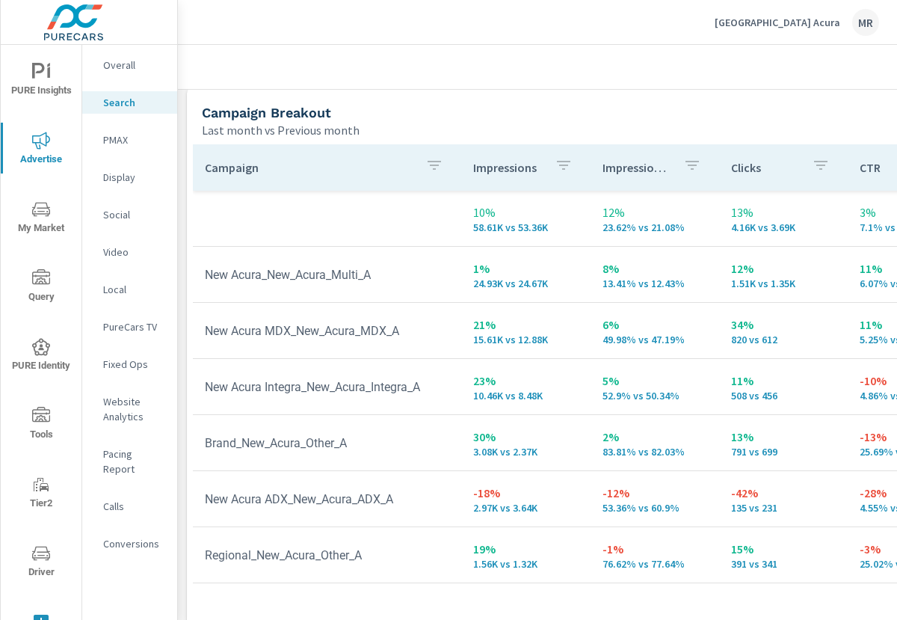
scroll to position [958, 0]
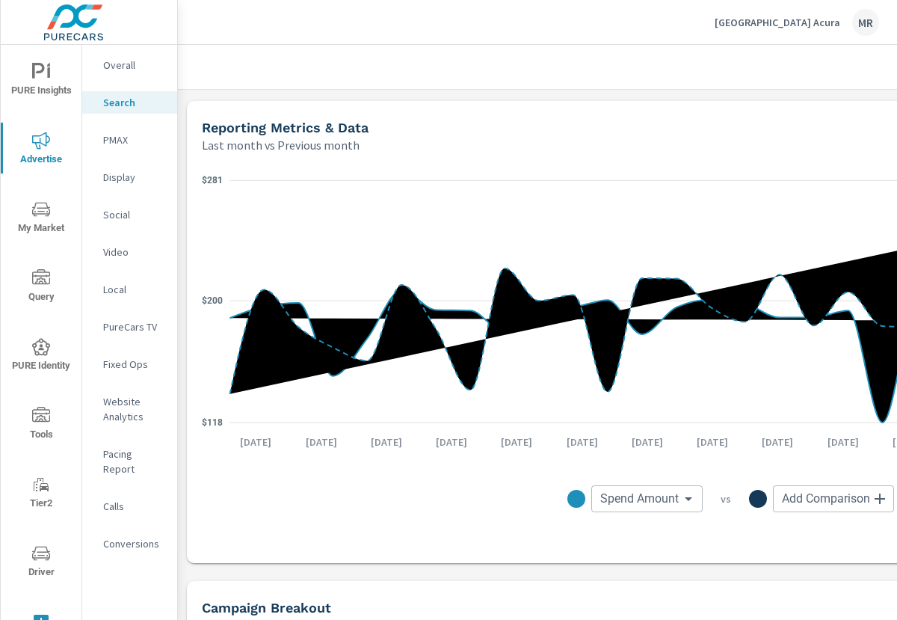
click at [46, 72] on icon "nav menu" at bounding box center [41, 72] width 18 height 18
